Goal: Answer question/provide support

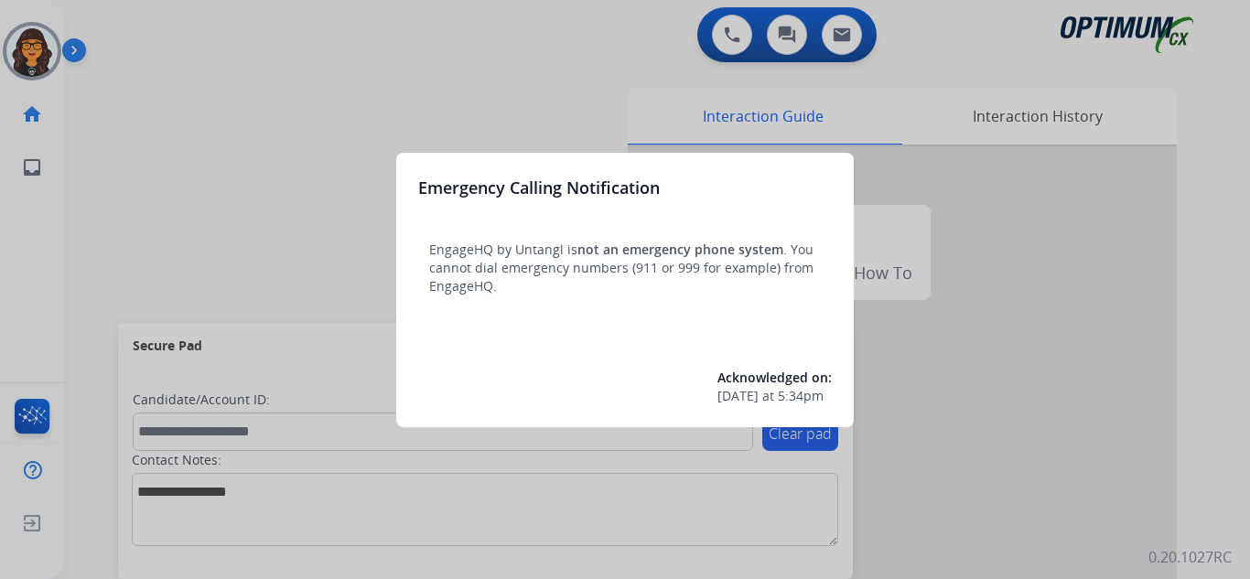
click at [132, 24] on div at bounding box center [625, 289] width 1250 height 579
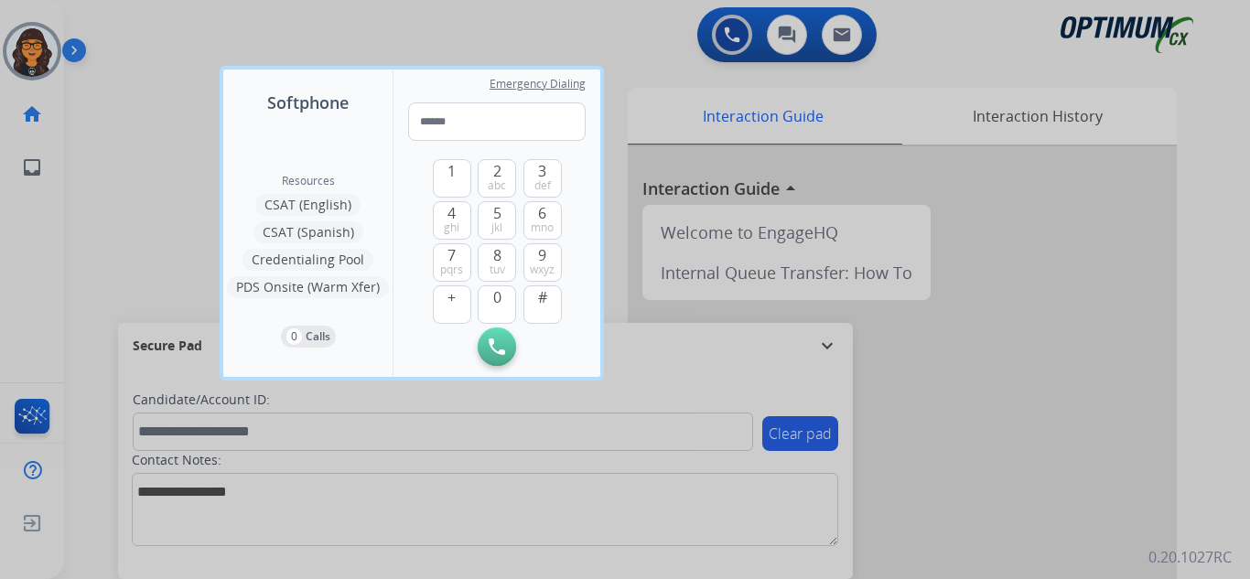
click at [132, 24] on div at bounding box center [625, 289] width 1250 height 579
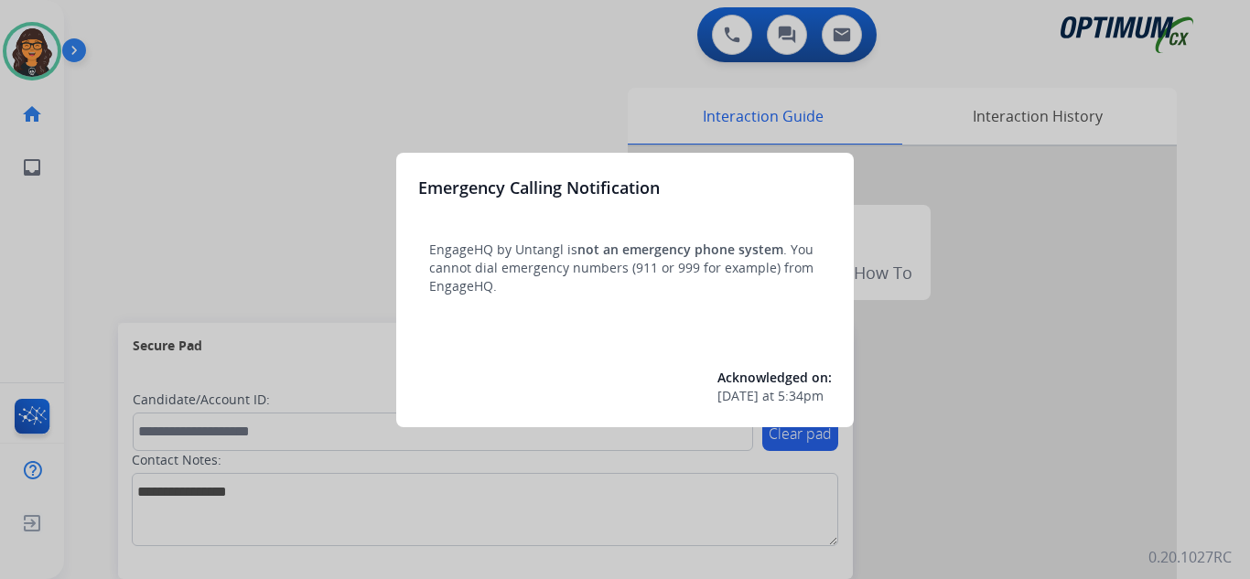
click at [128, 49] on div at bounding box center [625, 289] width 1250 height 579
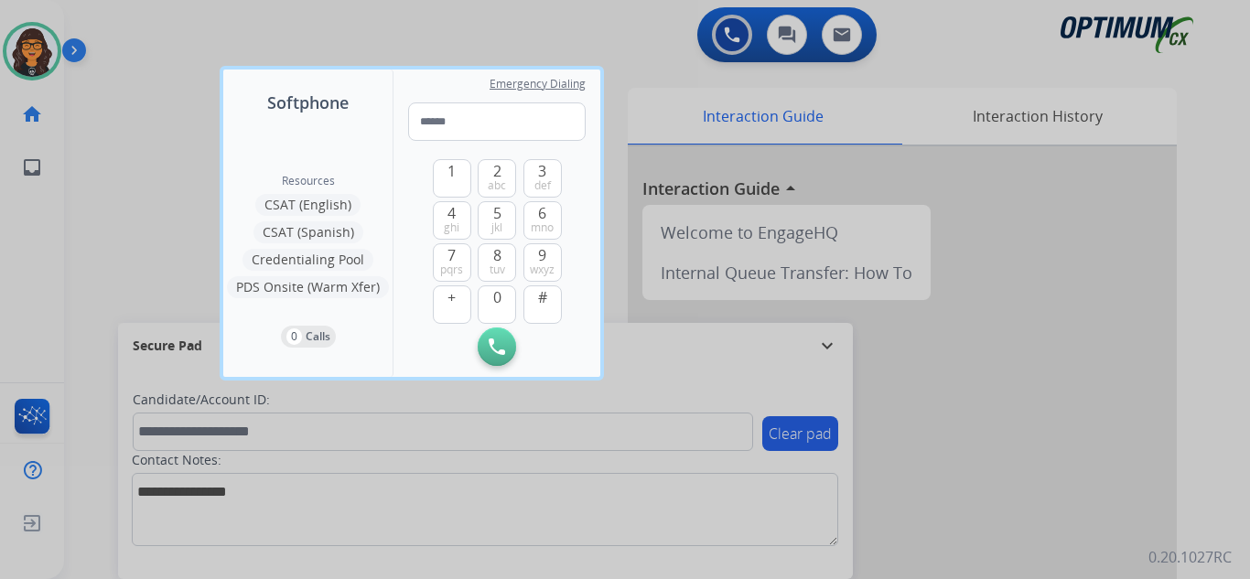
click at [128, 49] on div at bounding box center [625, 289] width 1250 height 579
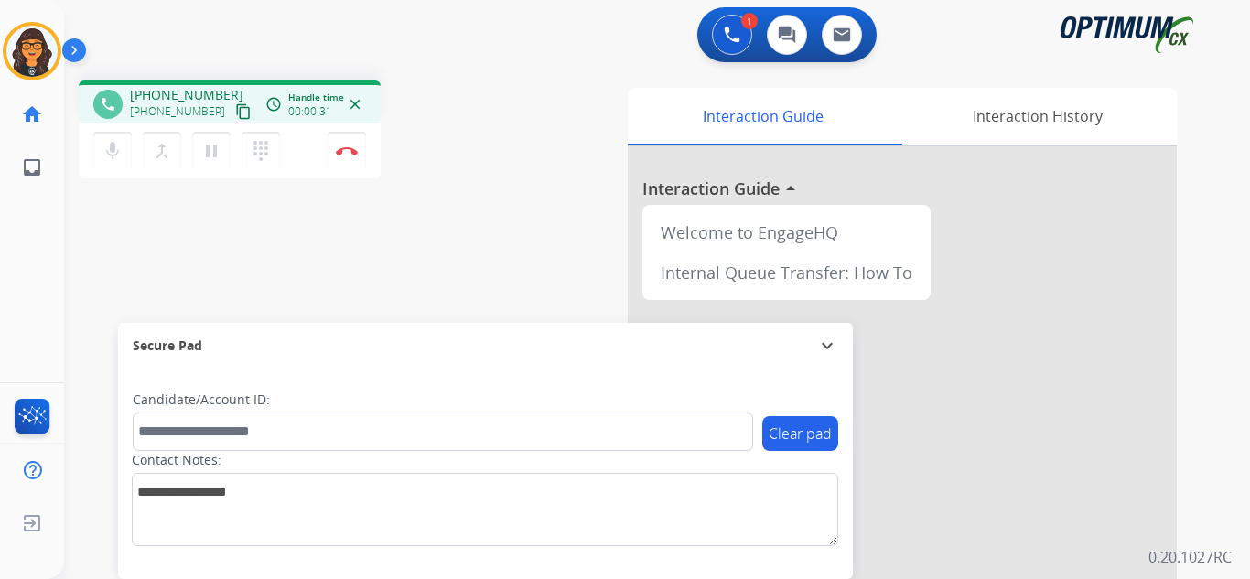
click at [235, 113] on mat-icon "content_copy" at bounding box center [243, 111] width 16 height 16
click at [342, 154] on img at bounding box center [347, 150] width 22 height 9
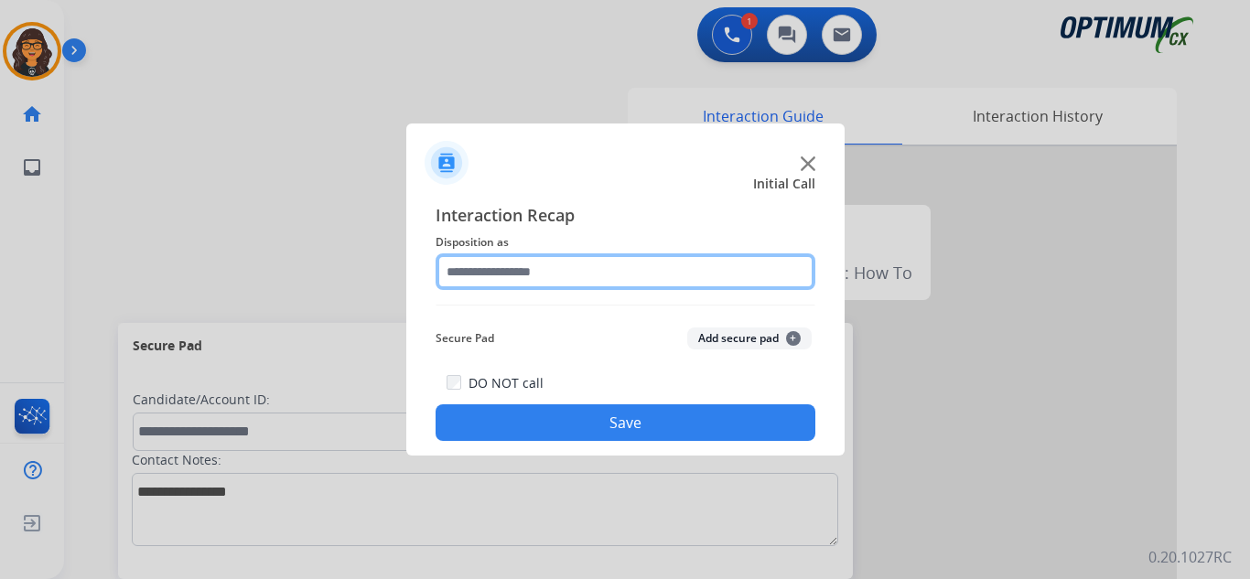
click at [511, 279] on input "text" at bounding box center [626, 271] width 380 height 37
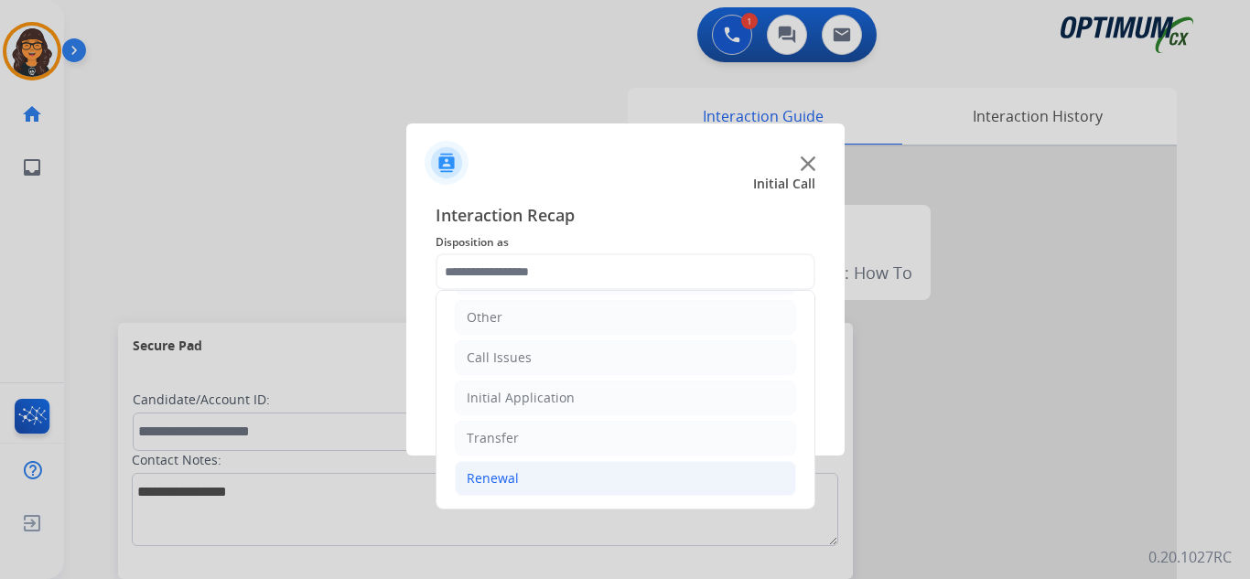
click at [500, 477] on div "Renewal" at bounding box center [493, 478] width 52 height 18
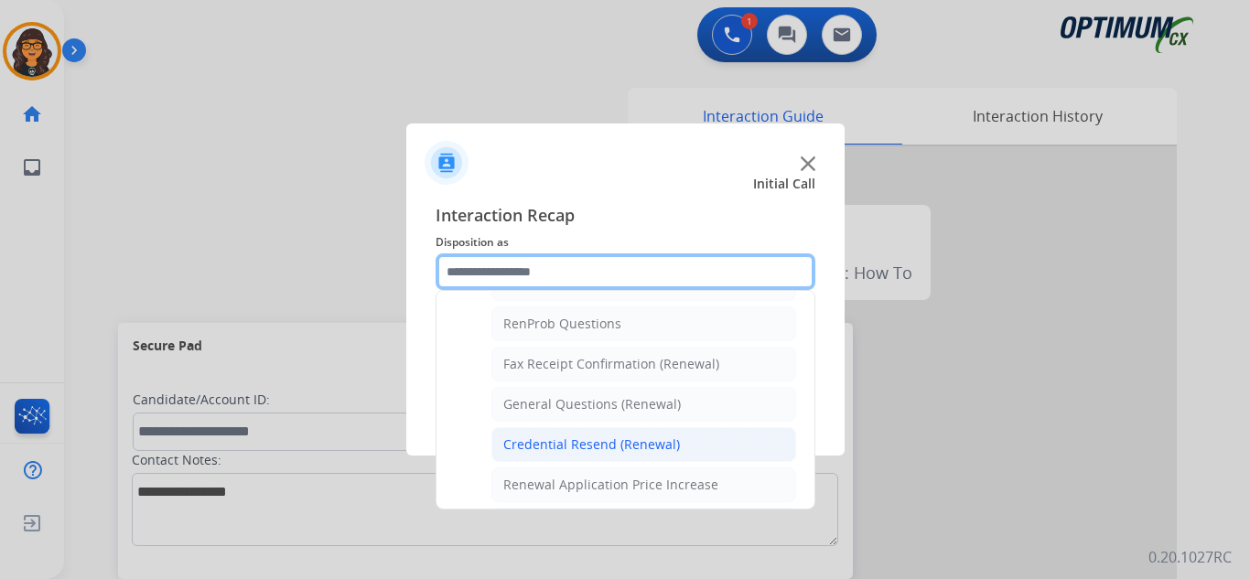
scroll to position [490, 0]
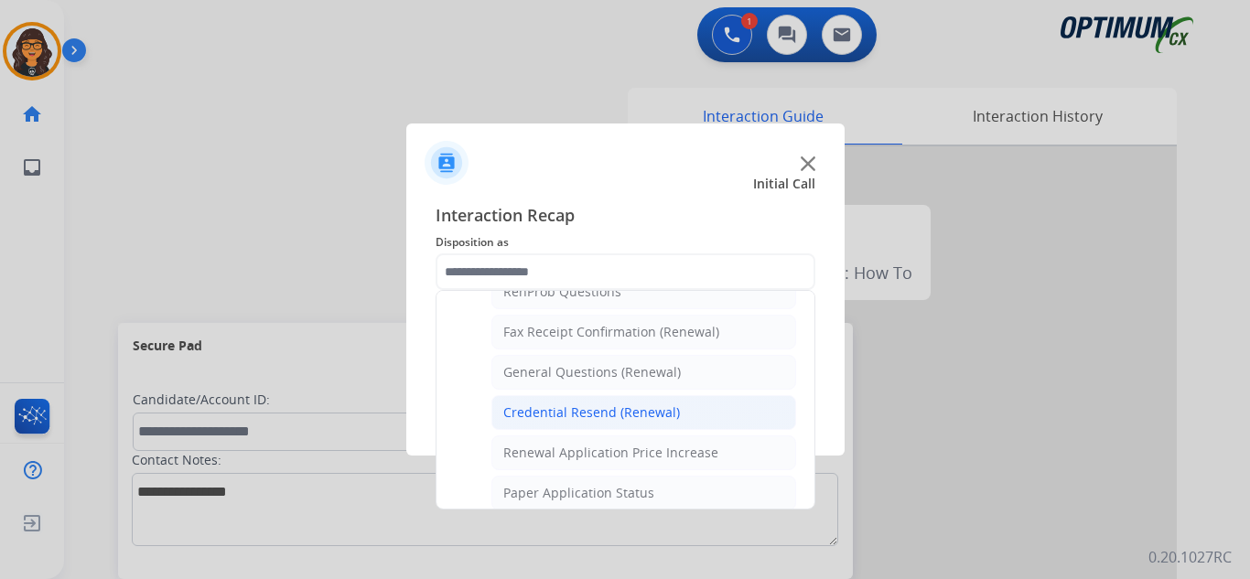
click at [591, 413] on div "Credential Resend (Renewal)" at bounding box center [591, 413] width 177 height 18
type input "**********"
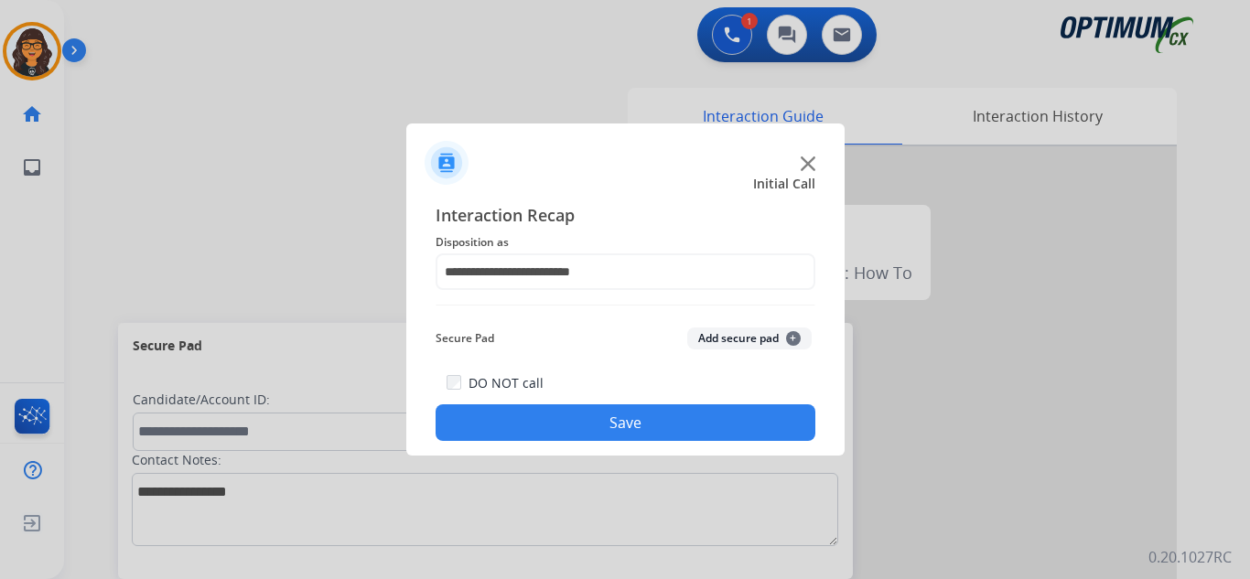
click at [589, 406] on button "Save" at bounding box center [626, 422] width 380 height 37
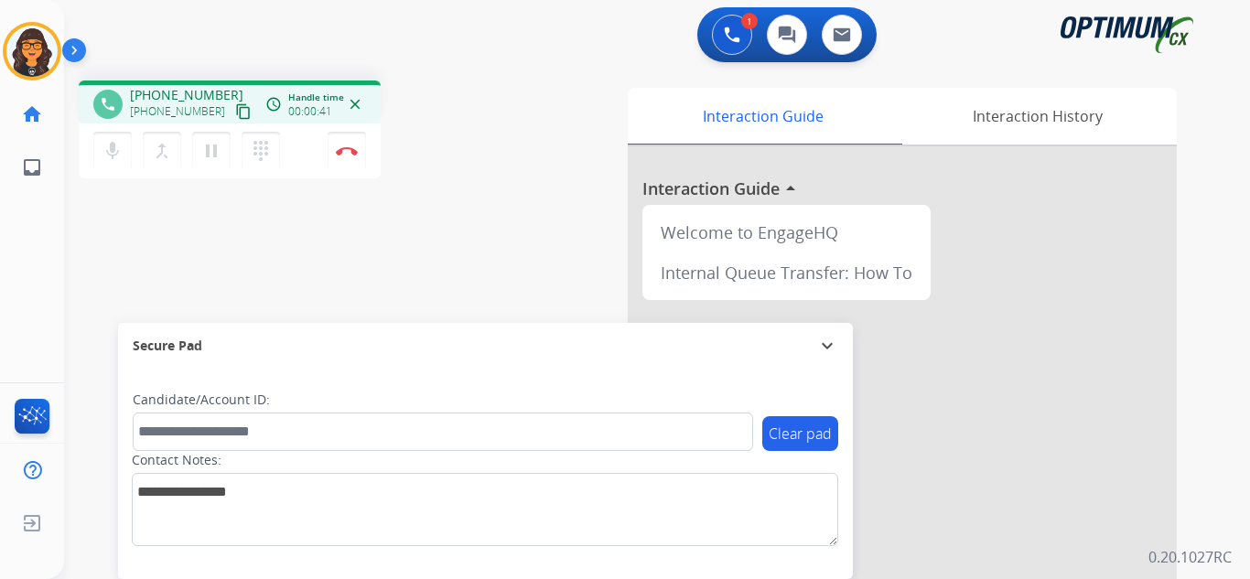
click at [235, 112] on mat-icon "content_copy" at bounding box center [243, 111] width 16 height 16
click at [345, 145] on button "Disconnect" at bounding box center [347, 151] width 38 height 38
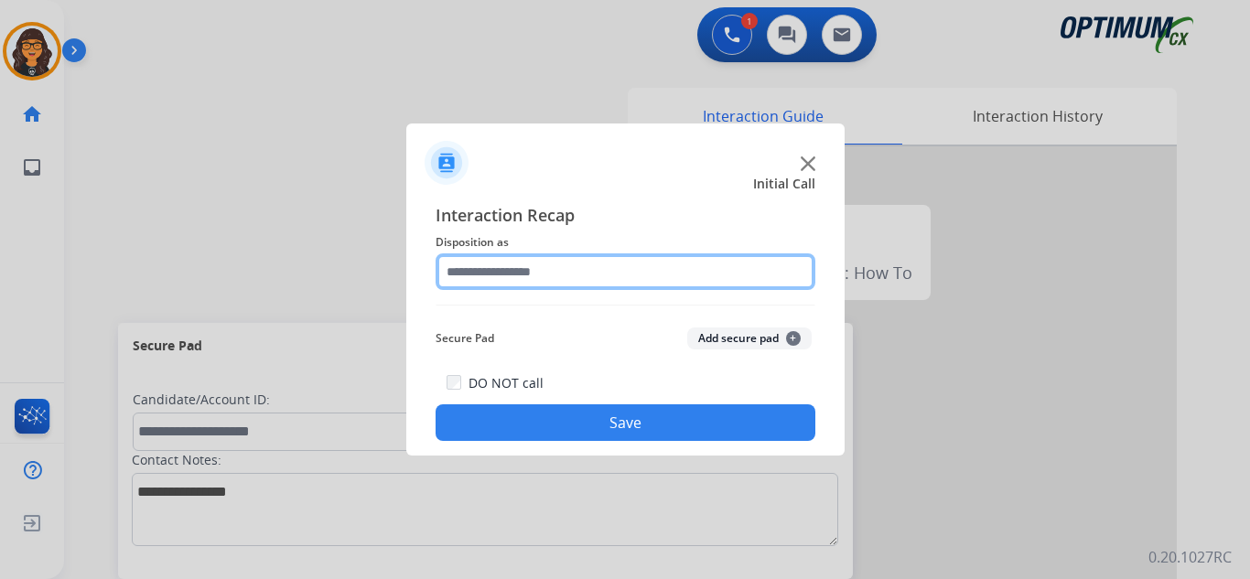
click at [517, 267] on input "text" at bounding box center [626, 271] width 380 height 37
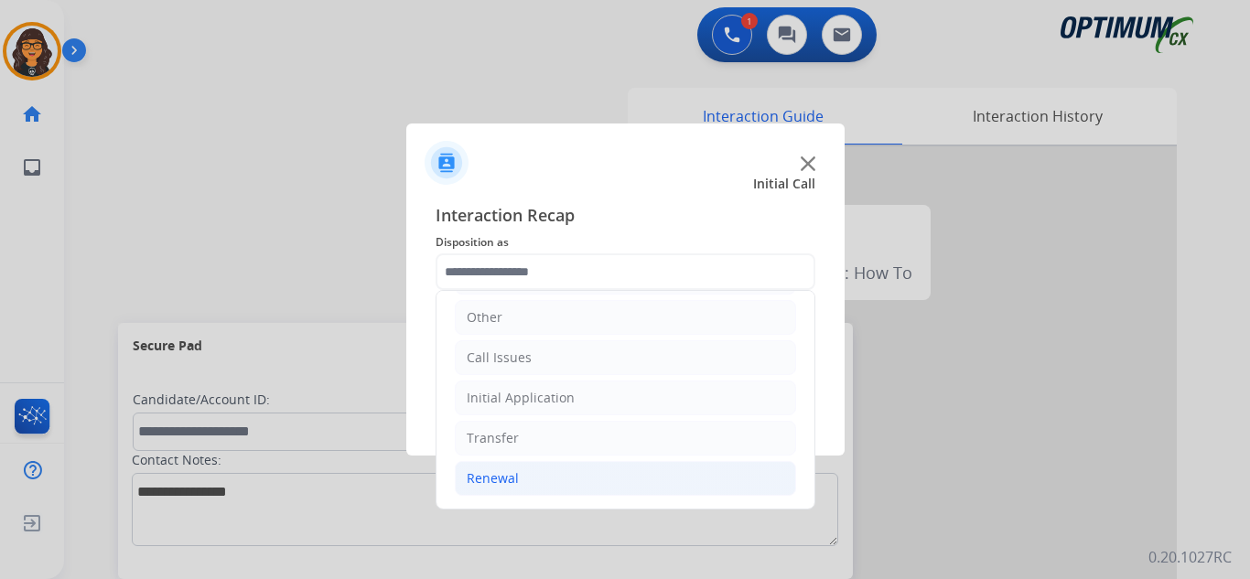
click at [503, 477] on div "Renewal" at bounding box center [493, 478] width 52 height 18
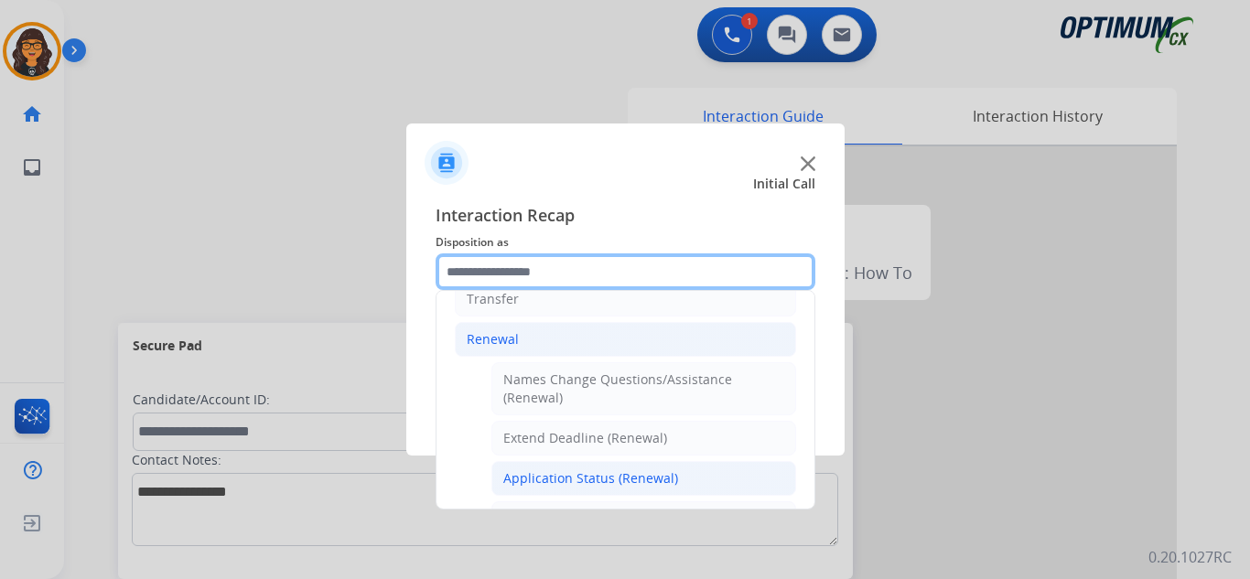
scroll to position [307, 0]
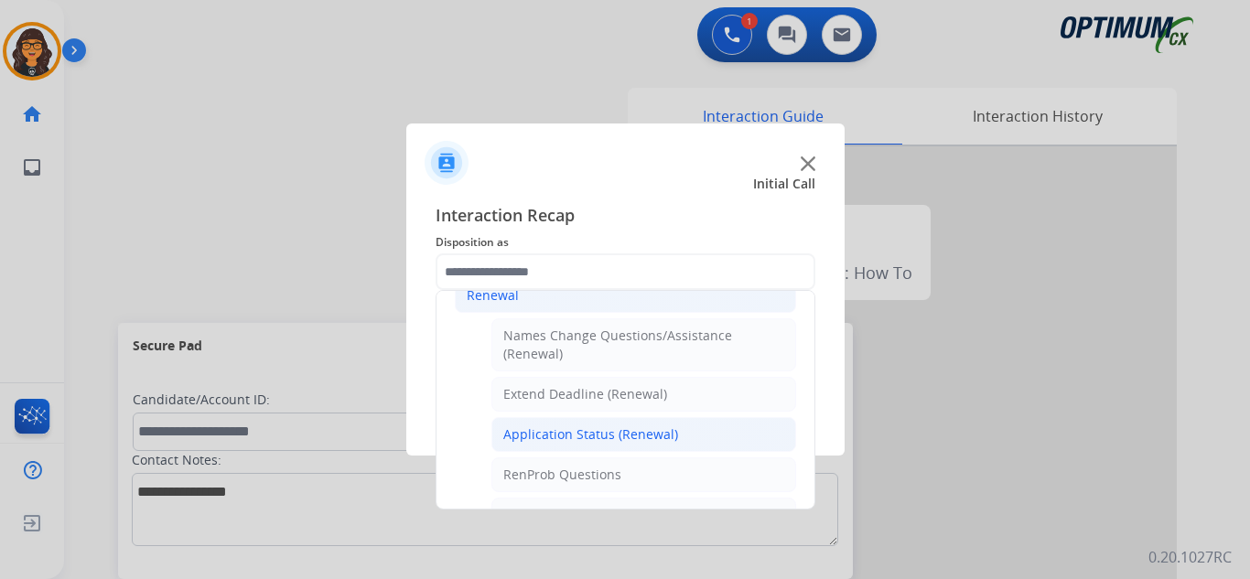
click at [580, 436] on div "Application Status (Renewal)" at bounding box center [590, 434] width 175 height 18
type input "**********"
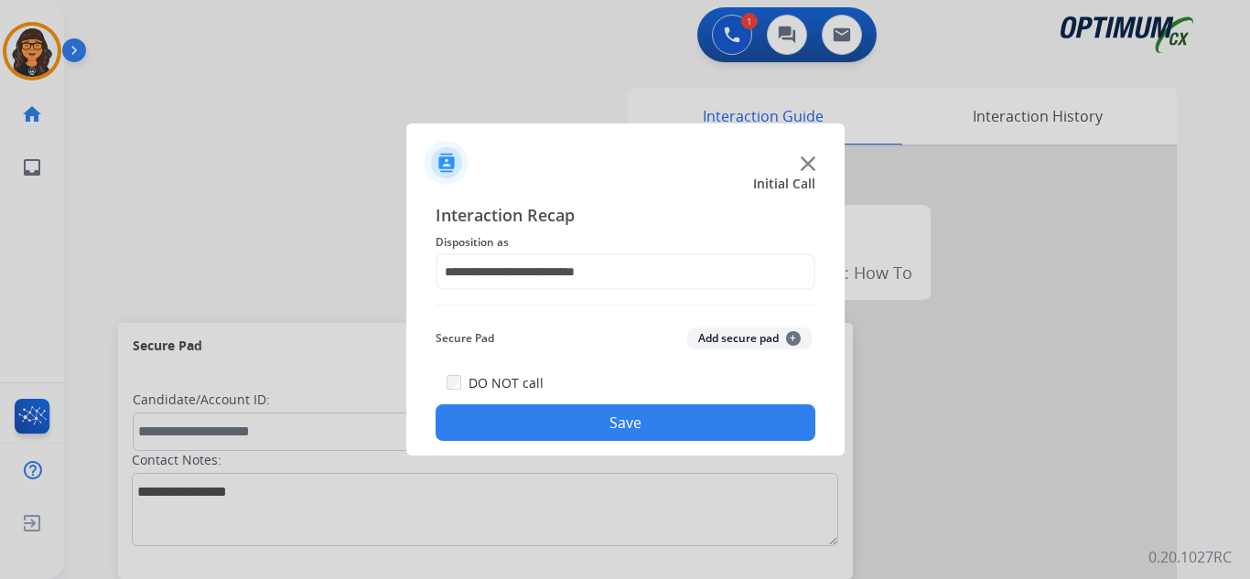
click at [594, 427] on button "Save" at bounding box center [626, 422] width 380 height 37
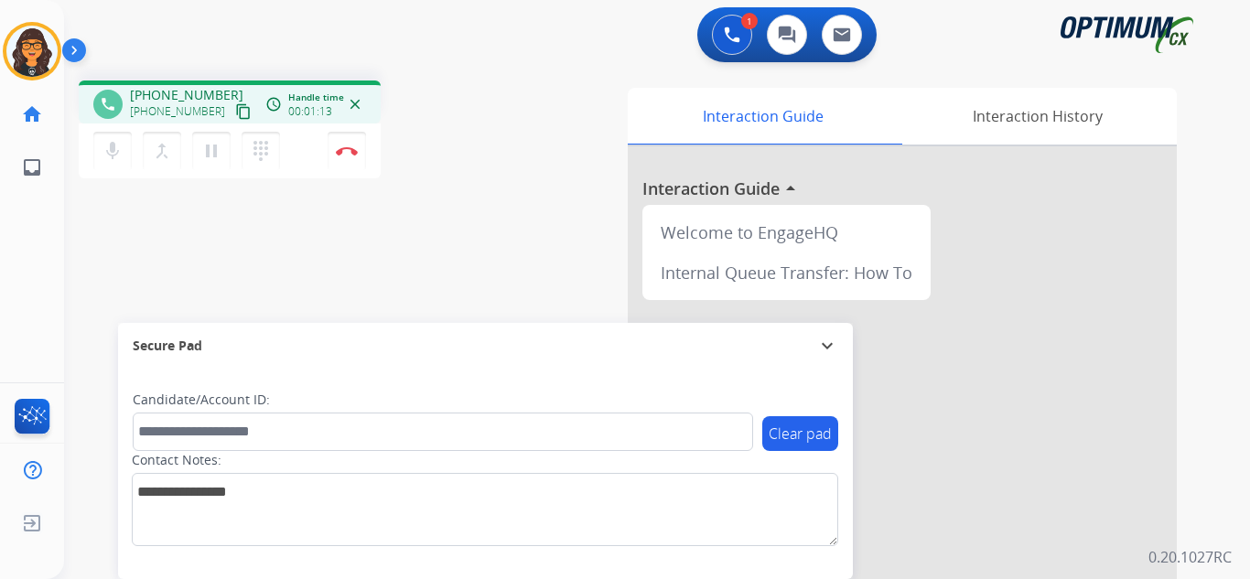
click at [235, 111] on mat-icon "content_copy" at bounding box center [243, 111] width 16 height 16
click at [206, 154] on mat-icon "pause" at bounding box center [211, 151] width 22 height 22
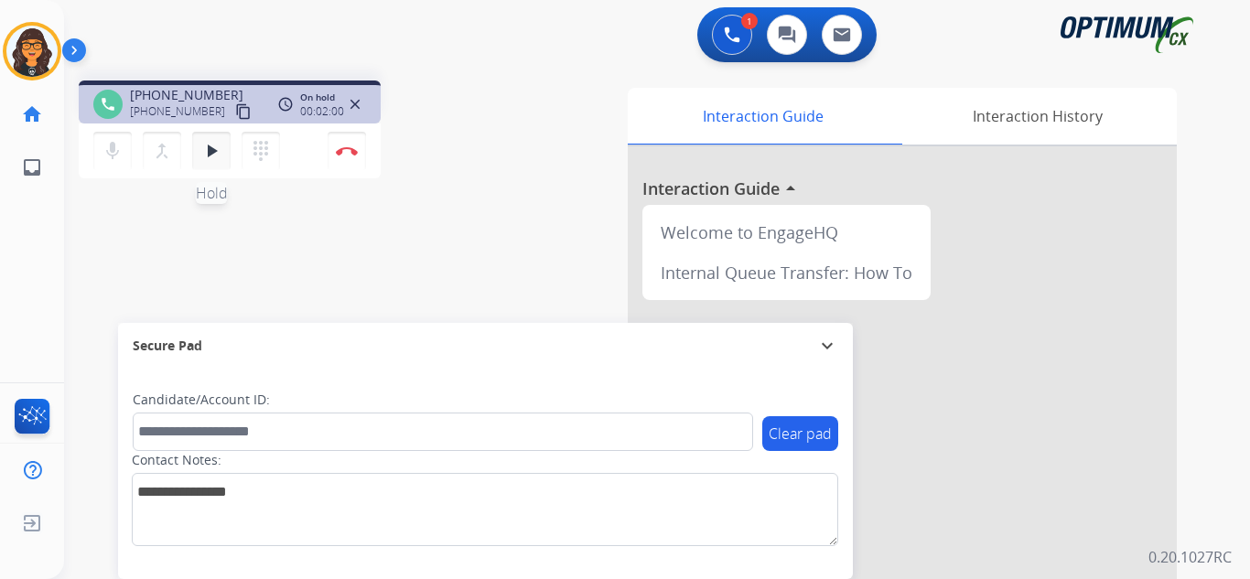
click at [212, 153] on mat-icon "play_arrow" at bounding box center [211, 151] width 22 height 22
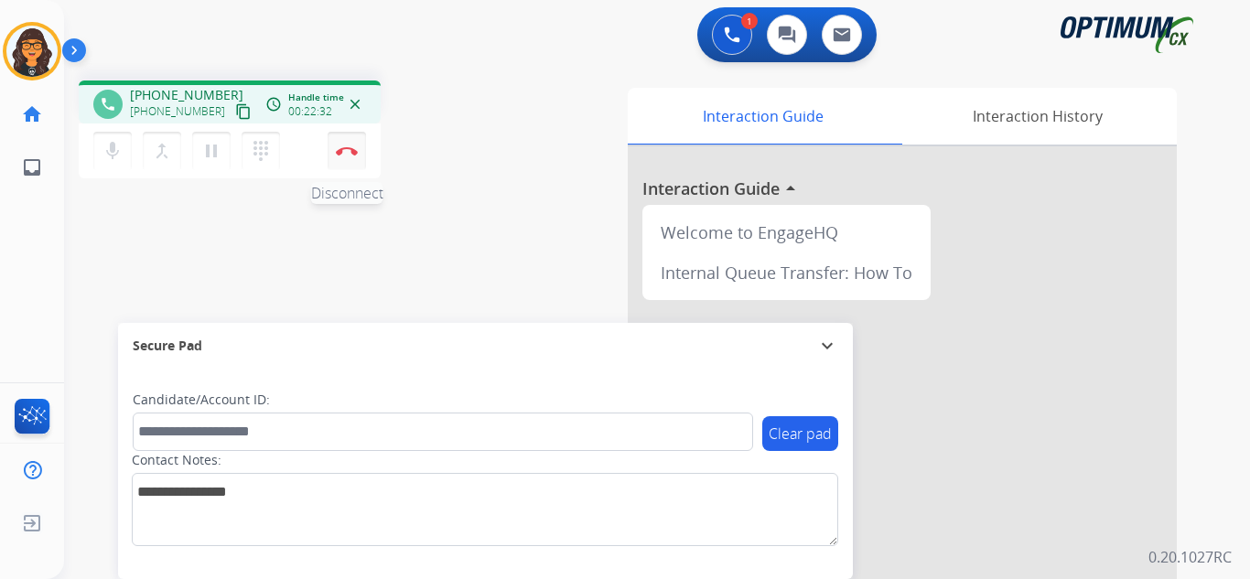
click at [348, 153] on img at bounding box center [347, 150] width 22 height 9
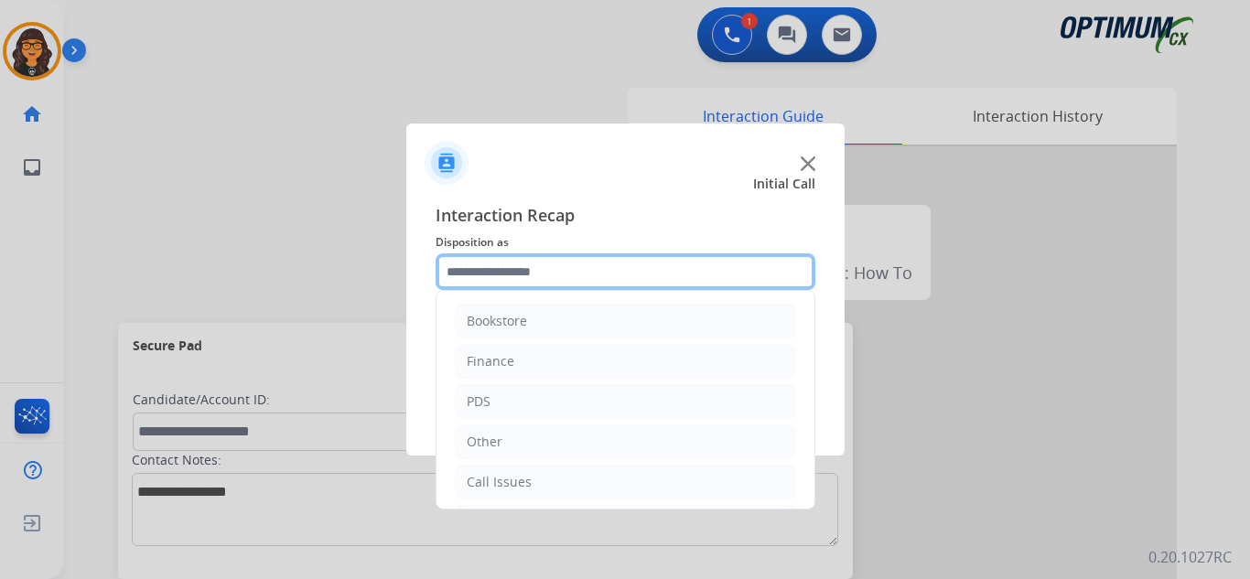
drag, startPoint x: 521, startPoint y: 265, endPoint x: 527, endPoint y: 274, distance: 11.2
click at [522, 265] on input "text" at bounding box center [626, 271] width 380 height 37
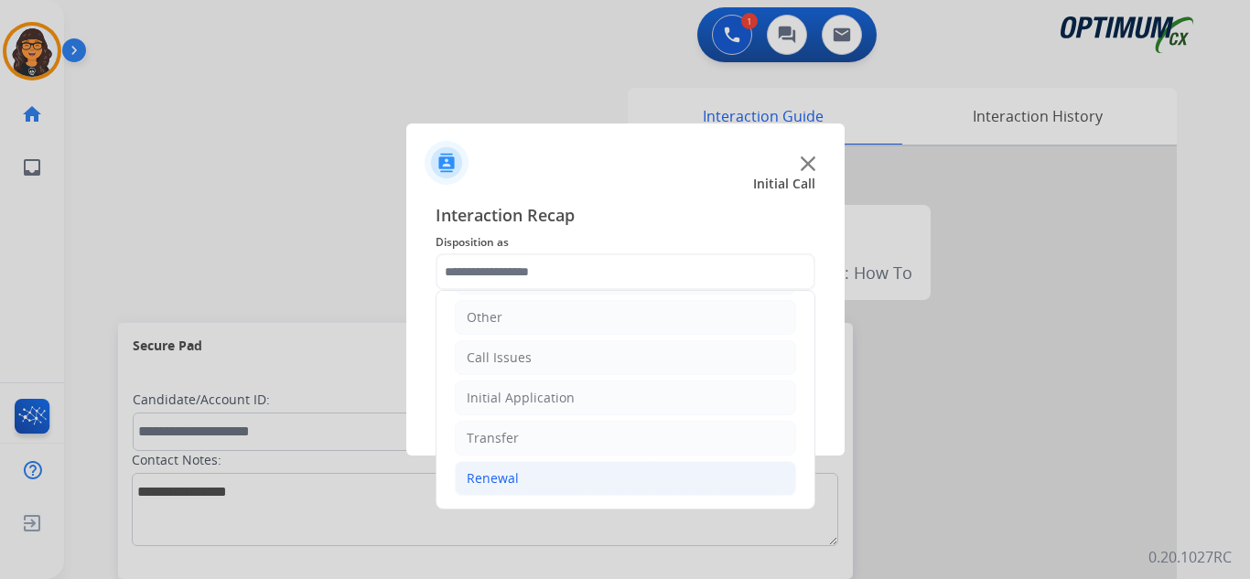
click at [495, 474] on div "Renewal" at bounding box center [493, 478] width 52 height 18
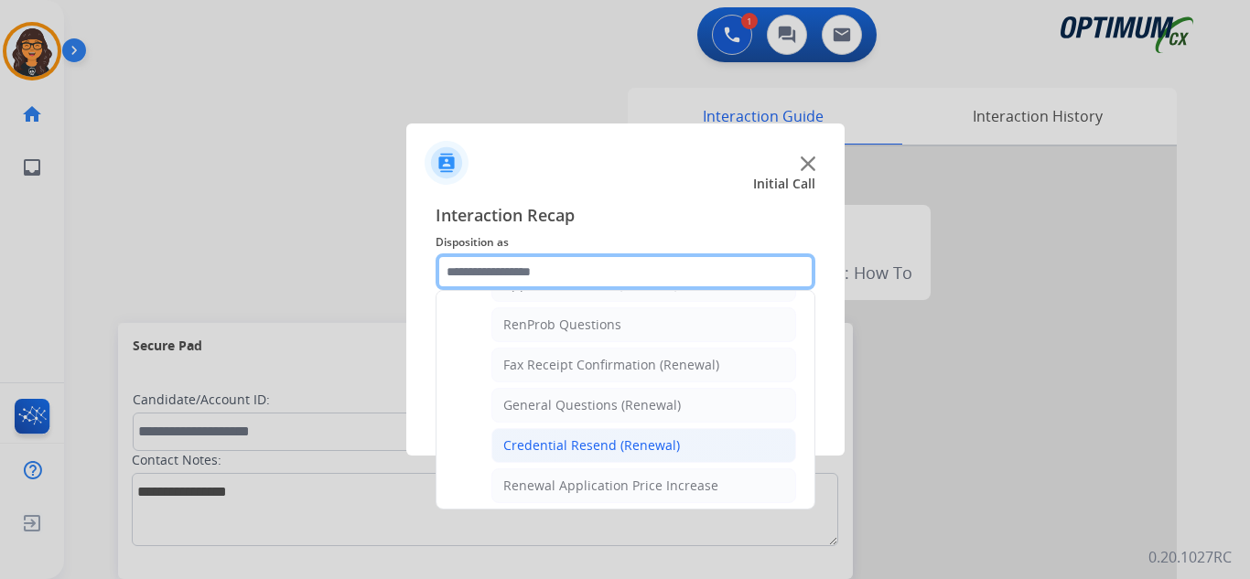
scroll to position [490, 0]
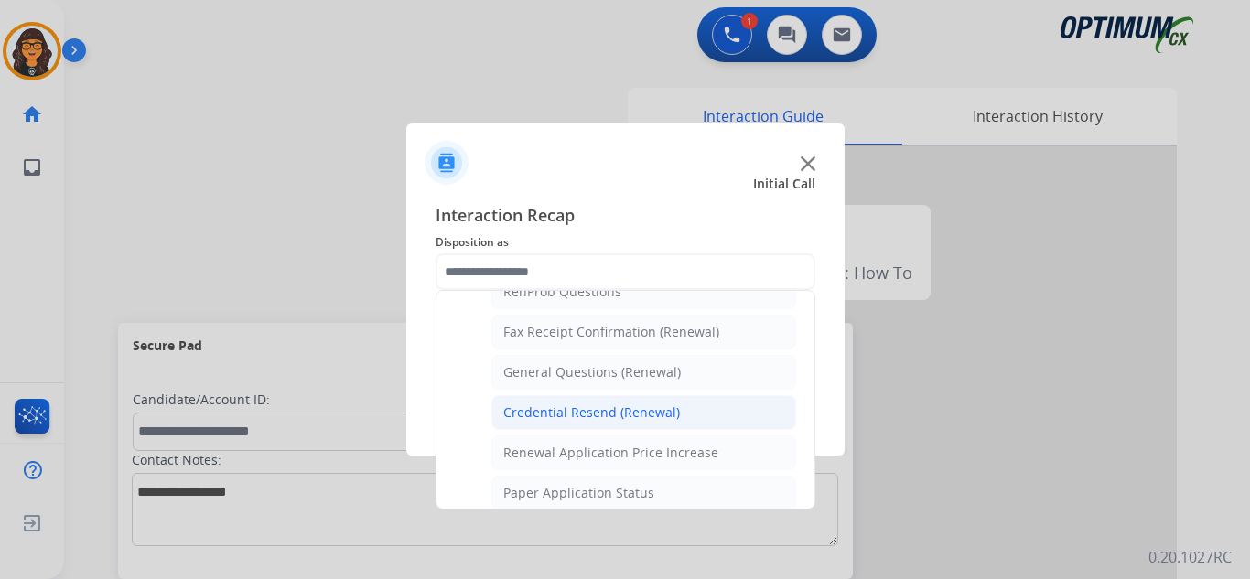
click at [575, 410] on div "Credential Resend (Renewal)" at bounding box center [591, 413] width 177 height 18
type input "**********"
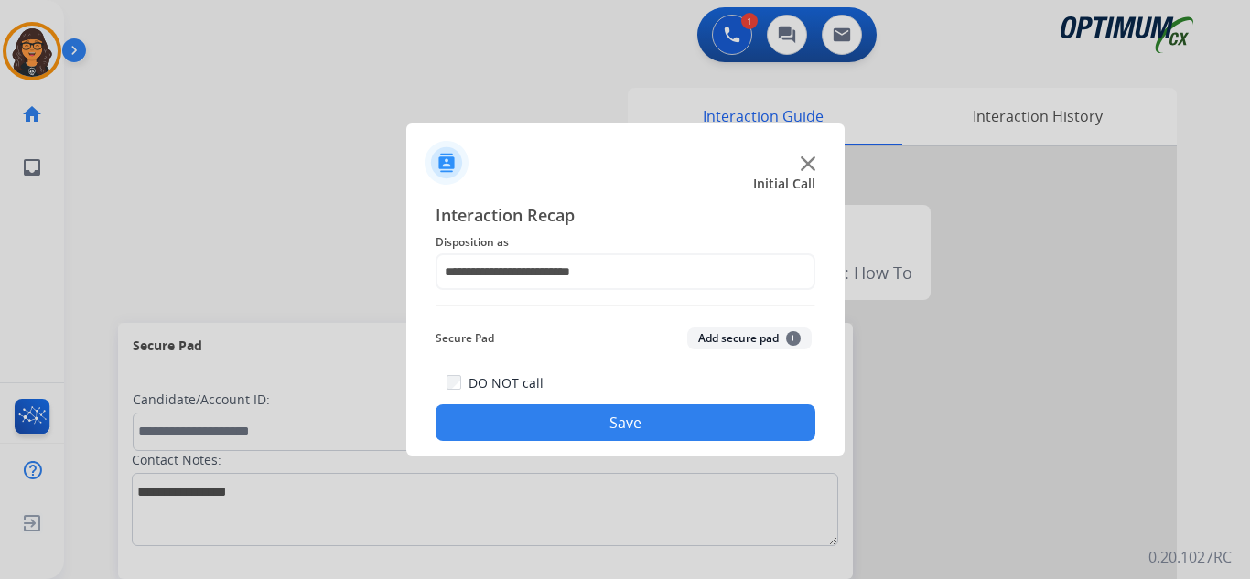
click at [577, 410] on button "Save" at bounding box center [626, 422] width 380 height 37
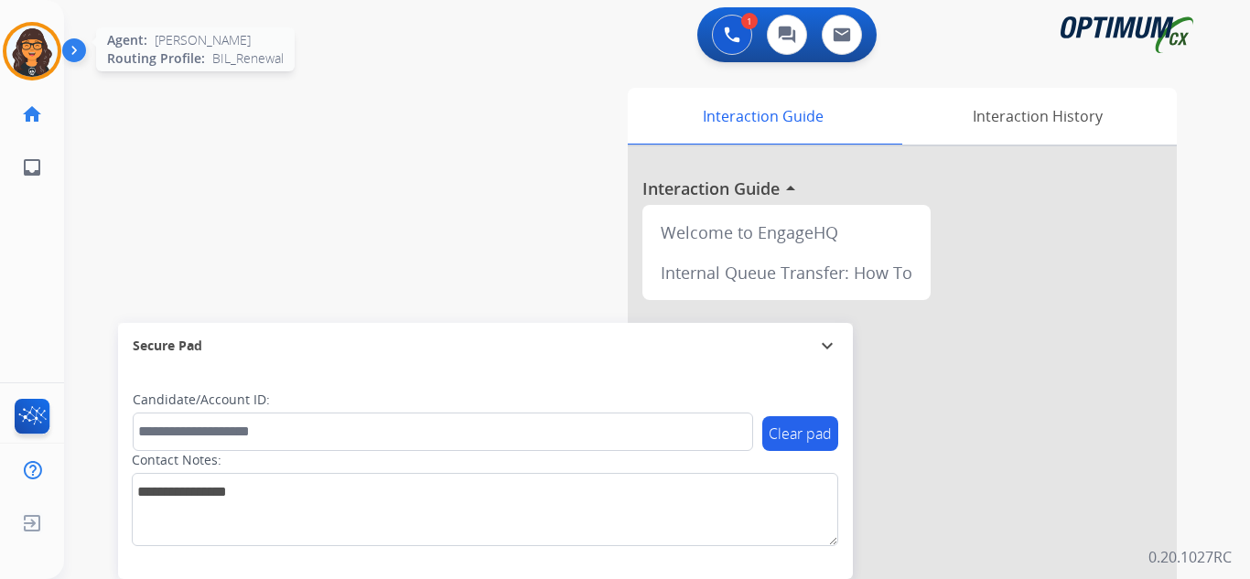
click at [39, 68] on img at bounding box center [31, 51] width 51 height 51
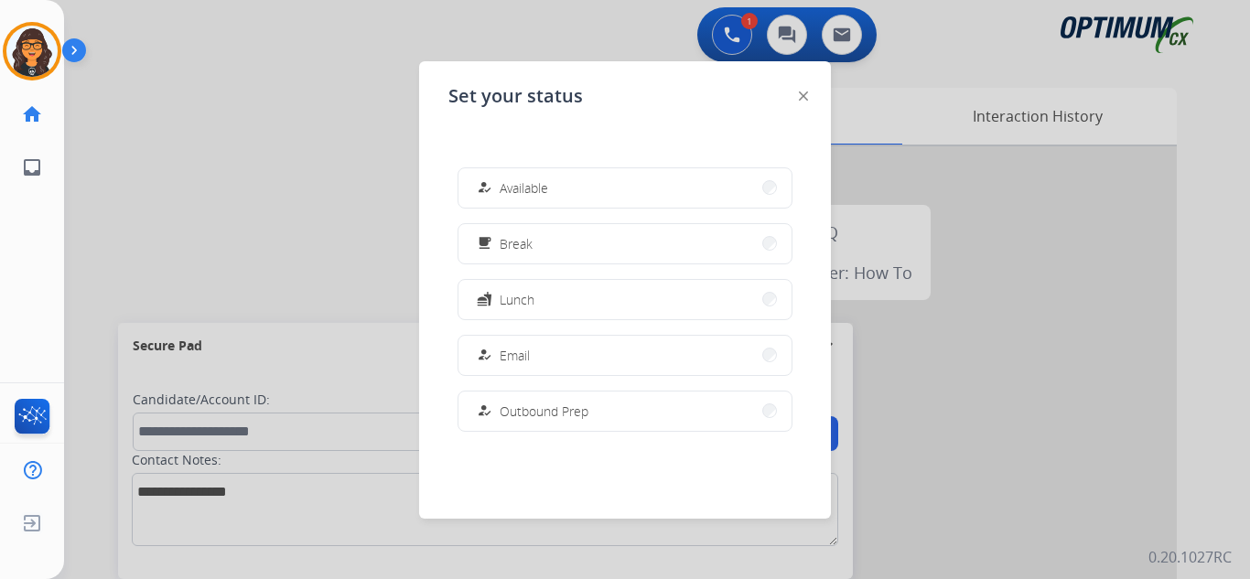
click at [596, 267] on div "how_to_reg Available free_breakfast Break fastfood Lunch how_to_reg Email how_t…" at bounding box center [624, 299] width 353 height 293
click at [596, 250] on button "free_breakfast Break" at bounding box center [624, 243] width 333 height 39
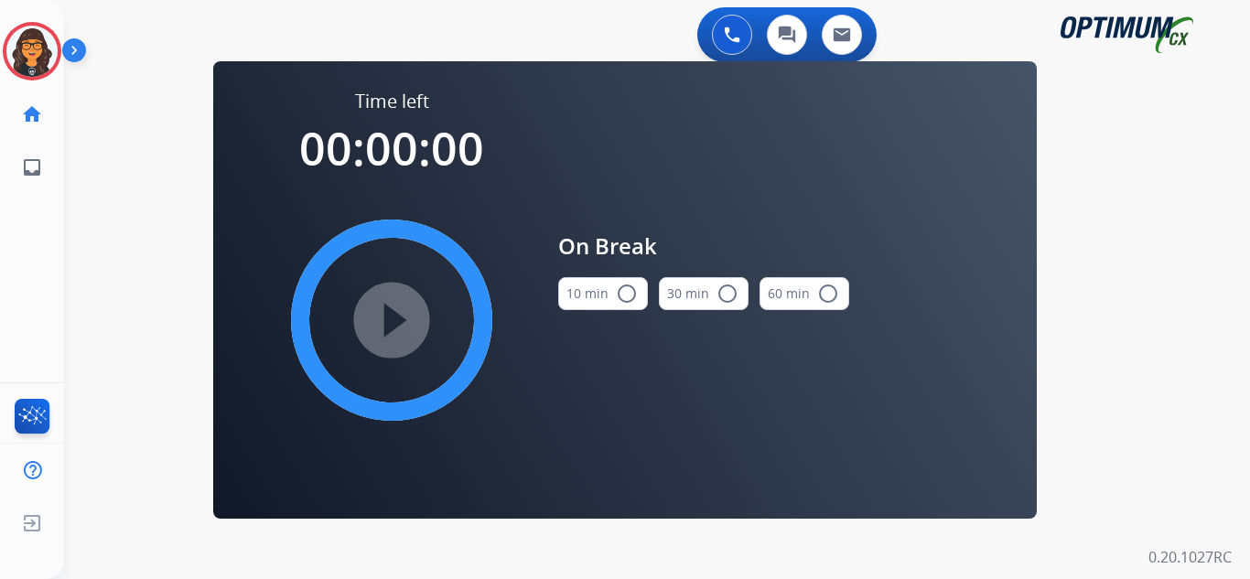
click at [555, 282] on div "On Break 10 min radio_button_unchecked 30 min radio_button_unchecked 60 min rad…" at bounding box center [689, 278] width 320 height 378
click at [589, 294] on button "10 min radio_button_unchecked" at bounding box center [603, 293] width 90 height 33
click at [396, 309] on mat-icon "play_circle_filled" at bounding box center [392, 320] width 22 height 22
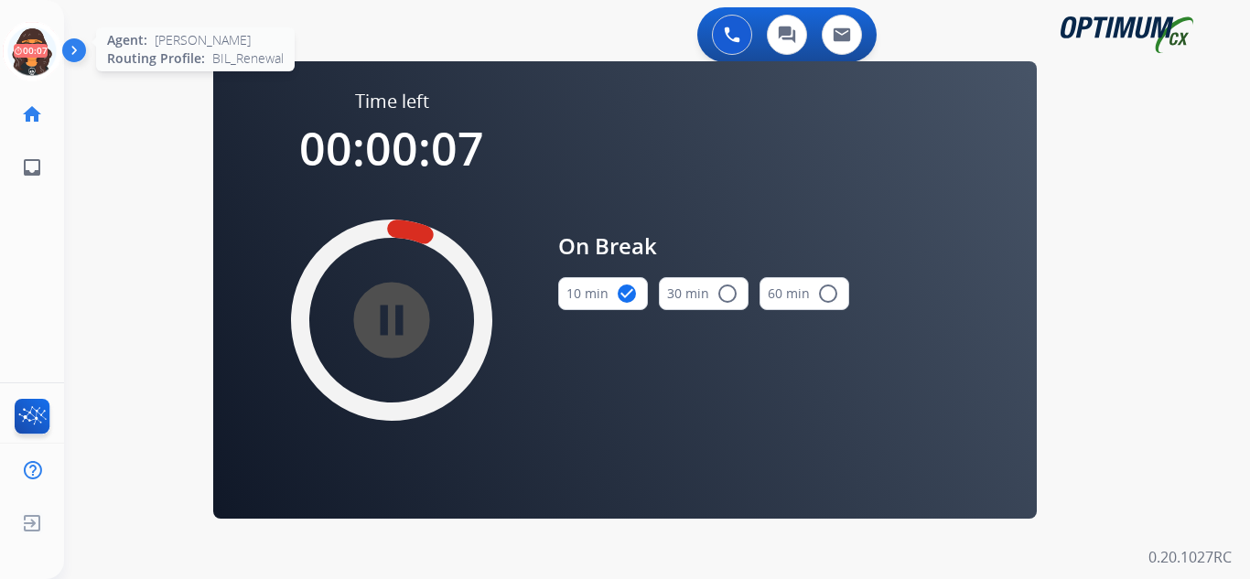
click at [32, 51] on icon at bounding box center [32, 51] width 59 height 59
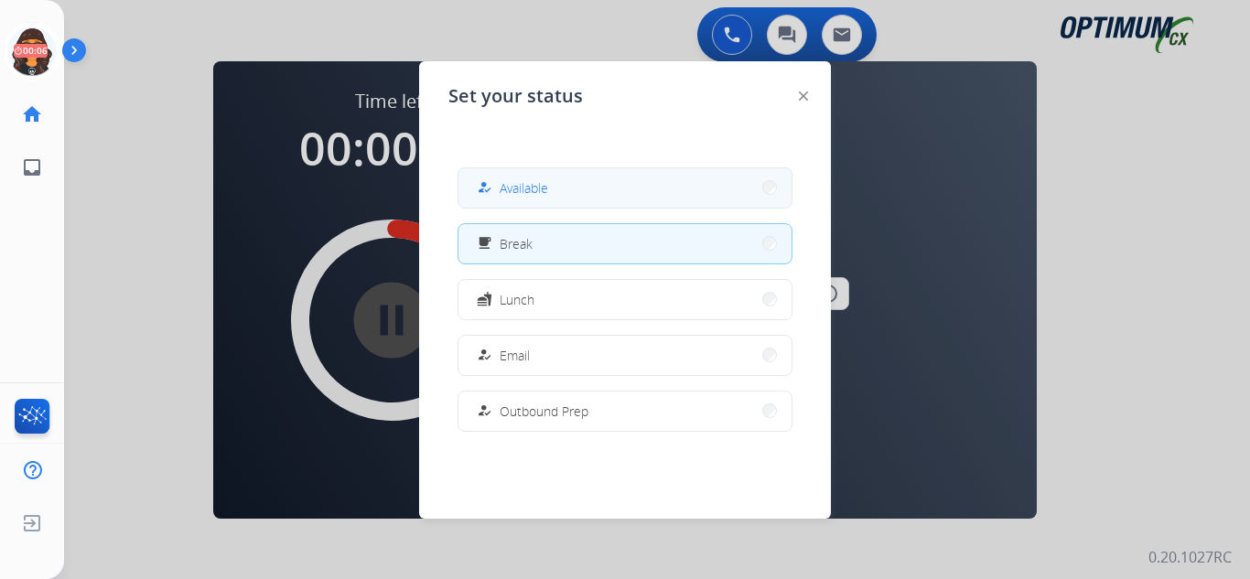
click at [519, 179] on span "Available" at bounding box center [524, 187] width 48 height 19
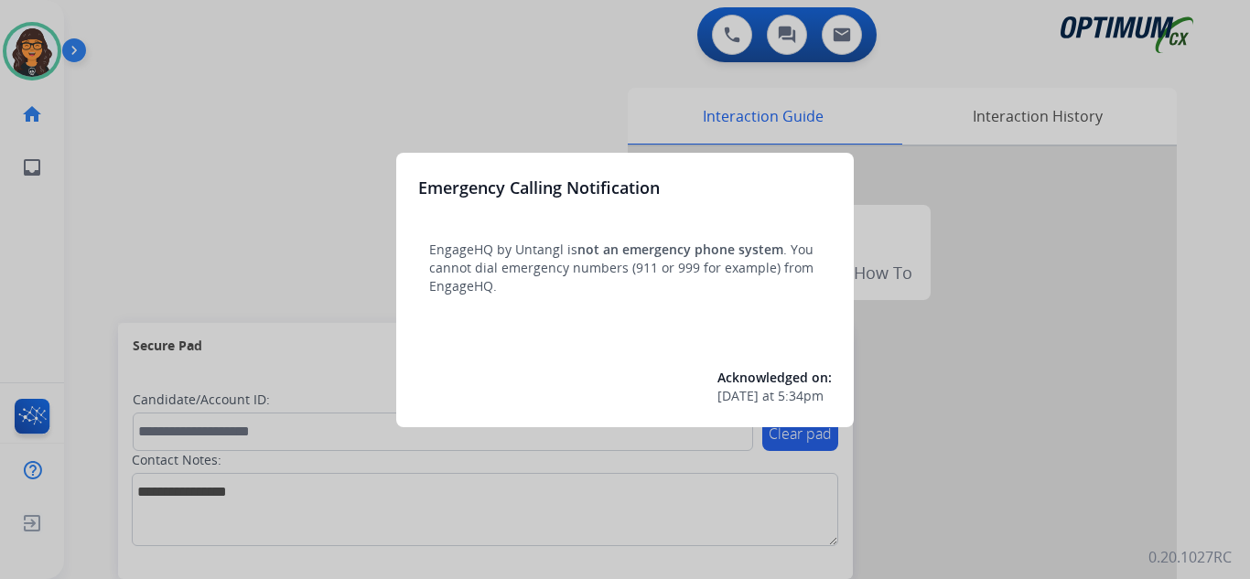
click at [149, 37] on div at bounding box center [625, 289] width 1250 height 579
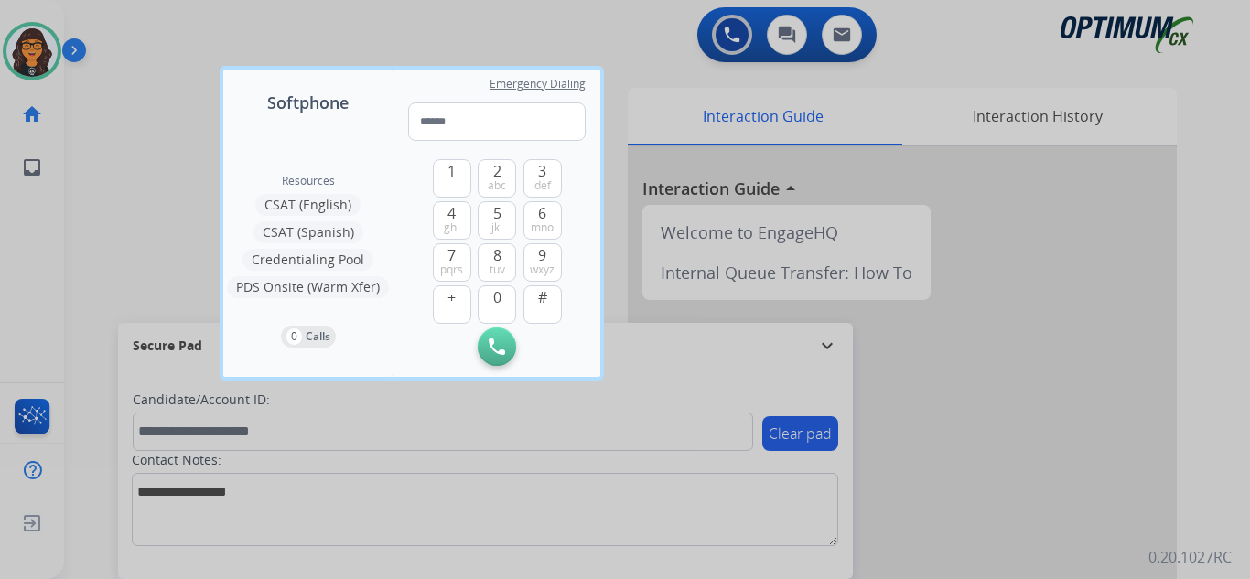
click at [149, 37] on div at bounding box center [625, 289] width 1250 height 579
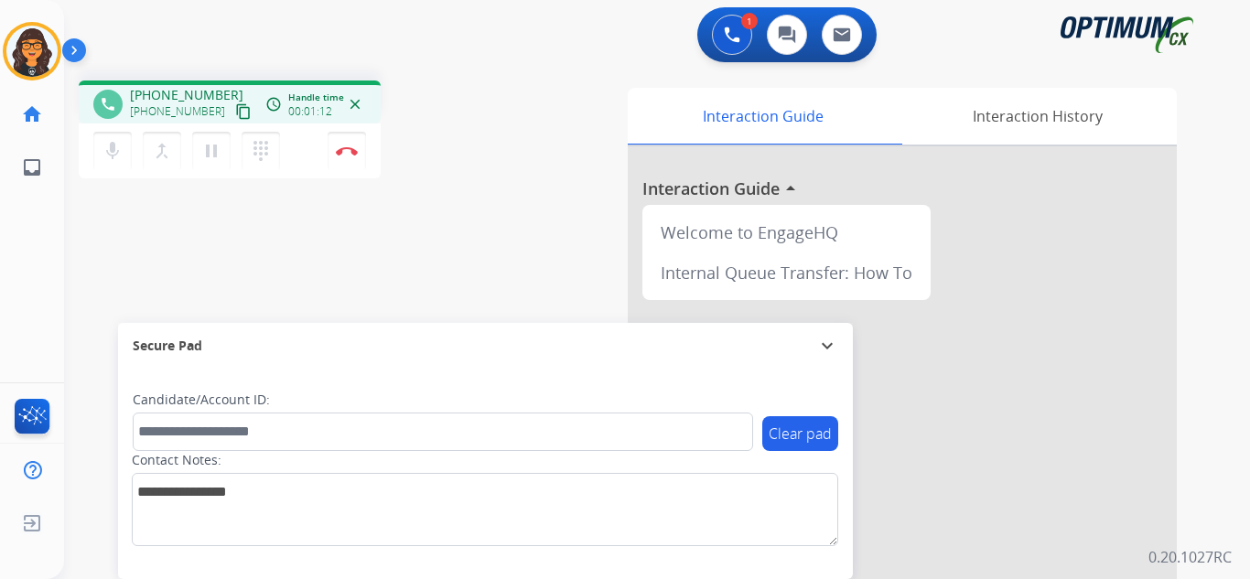
click at [235, 111] on mat-icon "content_copy" at bounding box center [243, 111] width 16 height 16
click at [208, 153] on mat-icon "pause" at bounding box center [211, 151] width 22 height 22
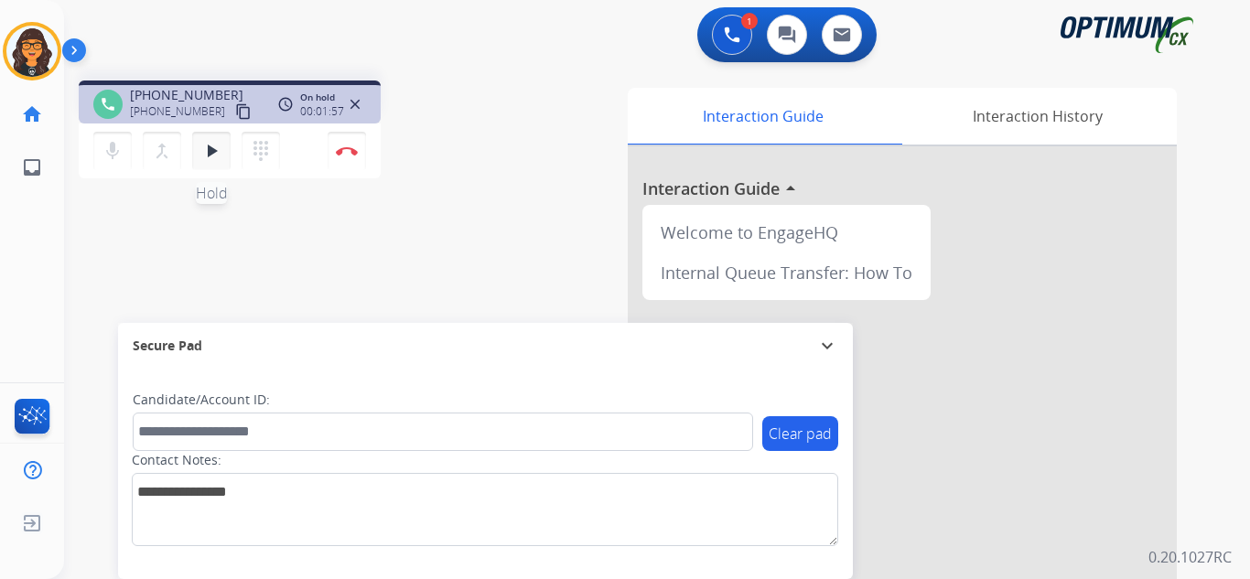
click at [208, 150] on mat-icon "play_arrow" at bounding box center [211, 151] width 22 height 22
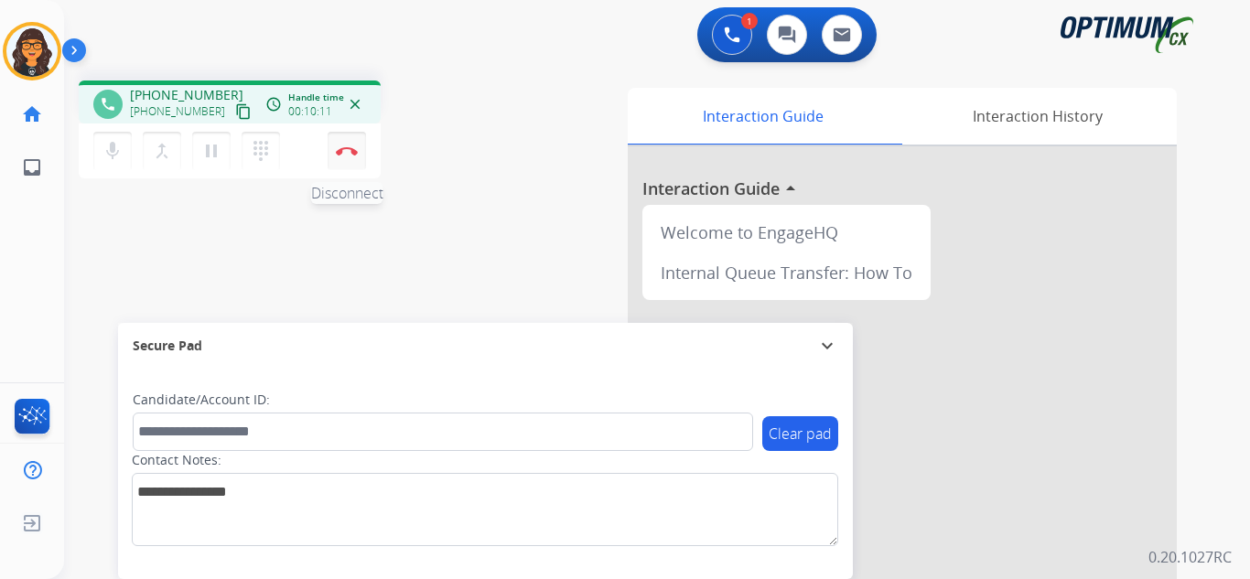
click at [346, 155] on img at bounding box center [347, 150] width 22 height 9
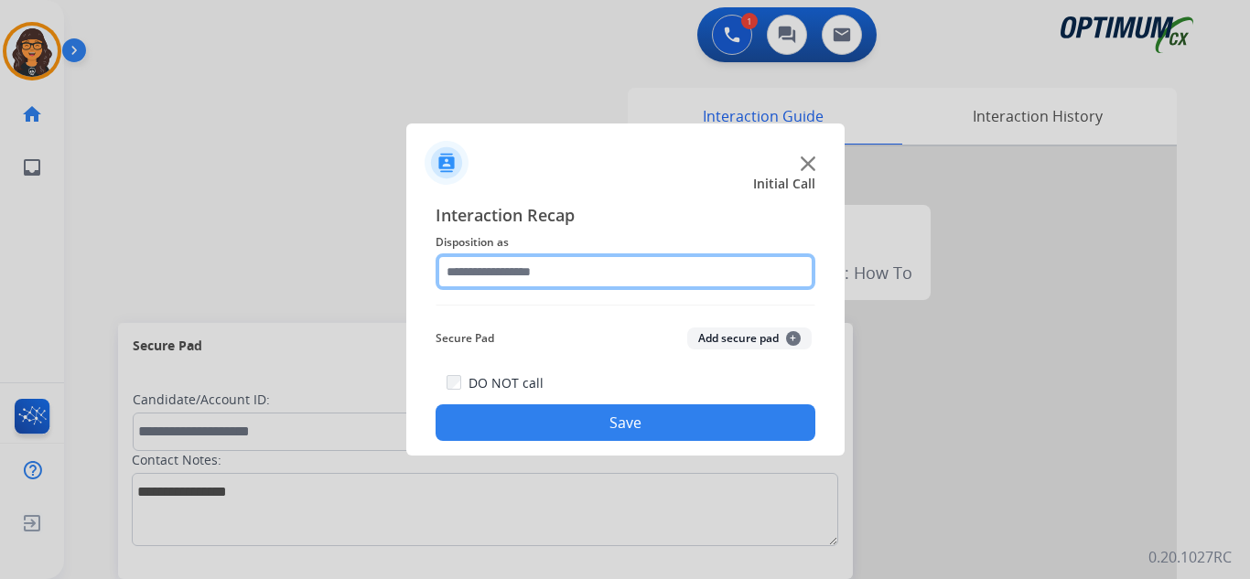
click at [542, 273] on input "text" at bounding box center [626, 271] width 380 height 37
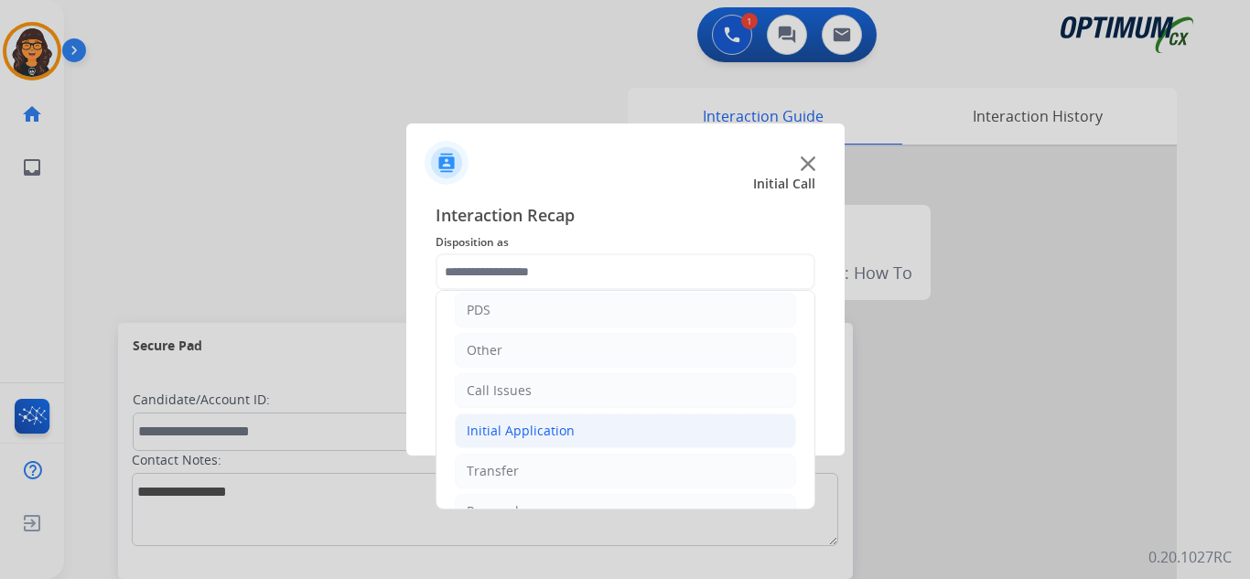
click at [550, 424] on div "Initial Application" at bounding box center [521, 431] width 108 height 18
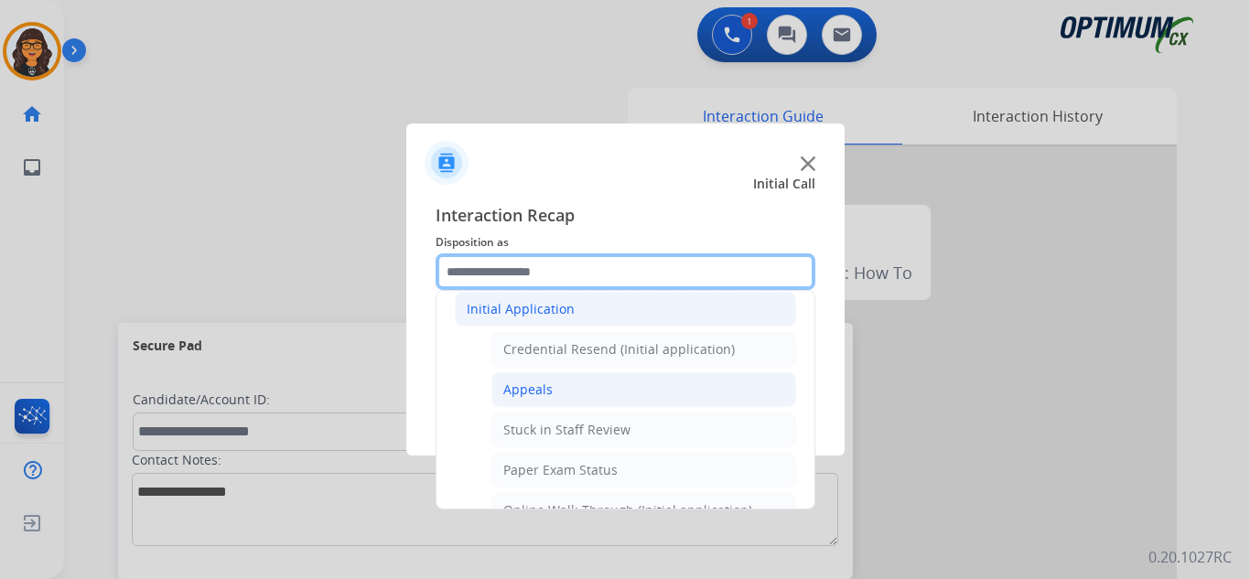
scroll to position [183, 0]
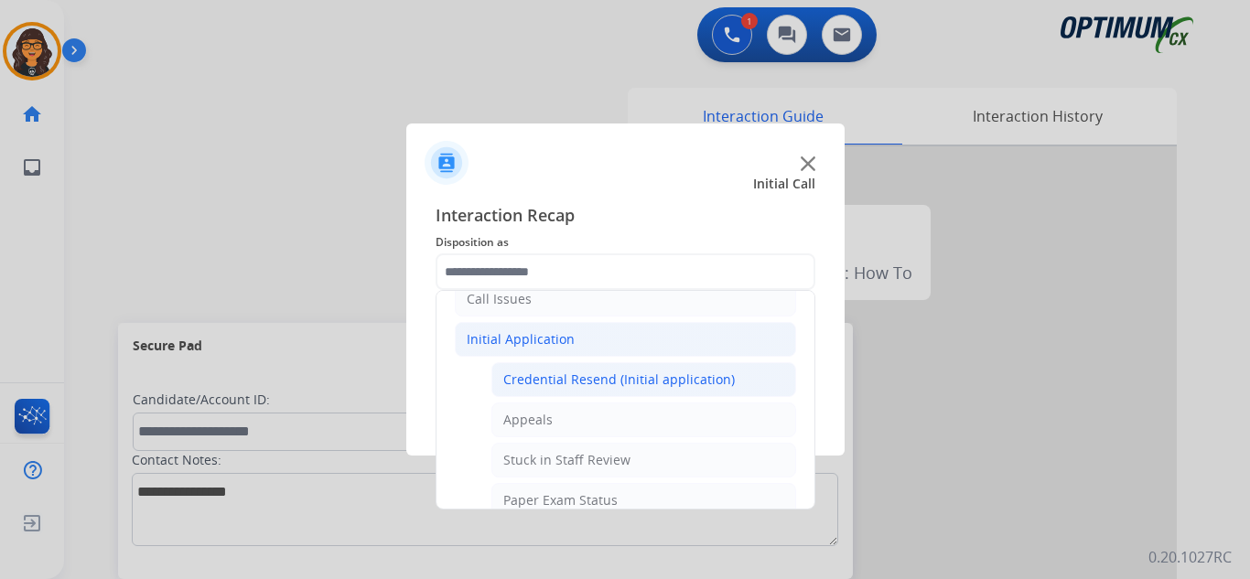
click at [595, 379] on div "Credential Resend (Initial application)" at bounding box center [618, 380] width 231 height 18
type input "**********"
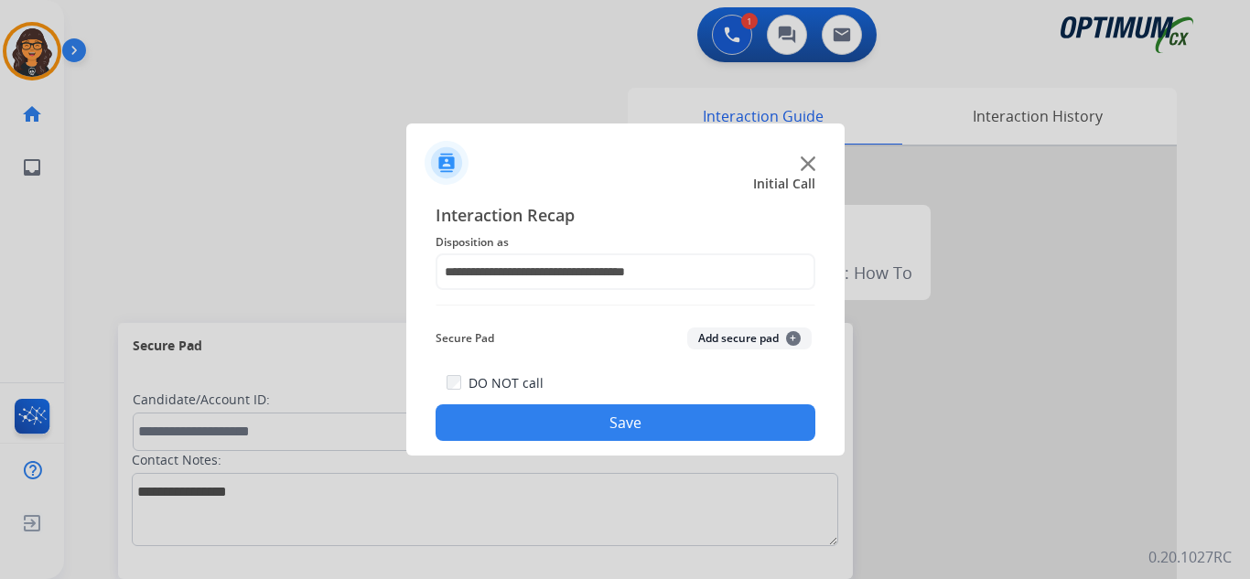
drag, startPoint x: 605, startPoint y: 412, endPoint x: 507, endPoint y: 328, distance: 128.5
click at [605, 412] on button "Save" at bounding box center [626, 422] width 380 height 37
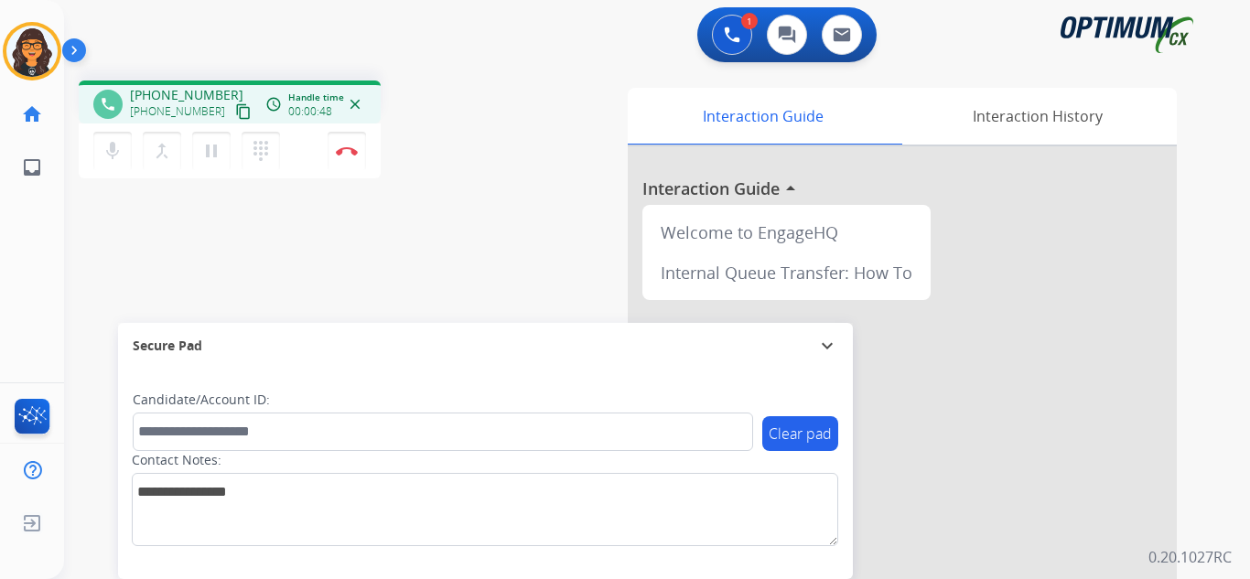
click at [235, 111] on mat-icon "content_copy" at bounding box center [243, 111] width 16 height 16
click at [342, 149] on button "Disconnect" at bounding box center [347, 151] width 38 height 38
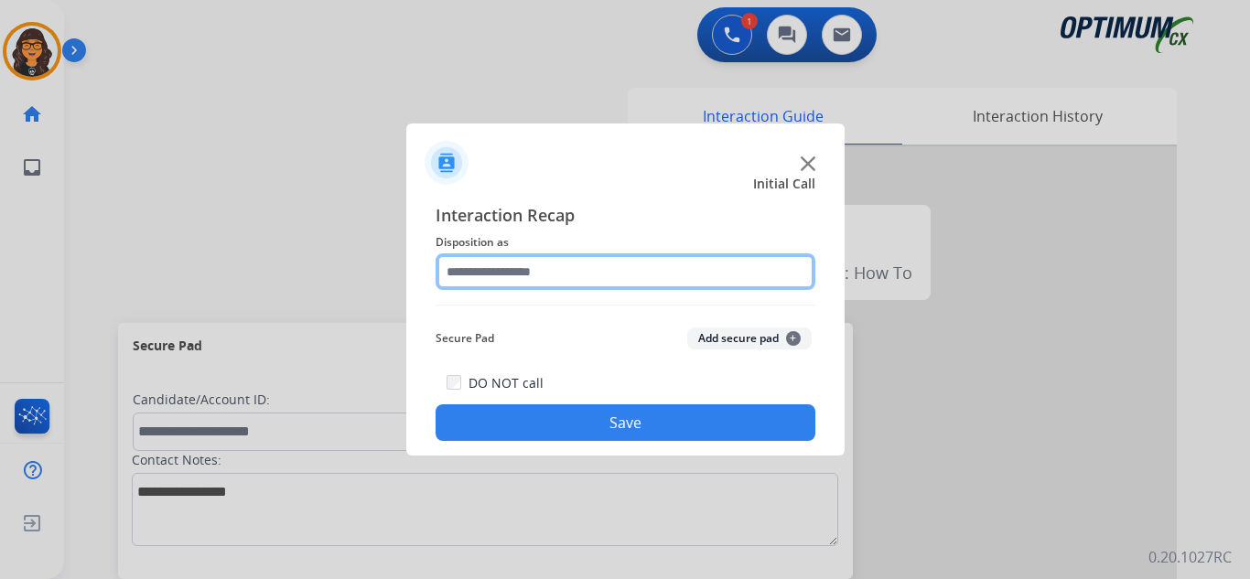
click at [517, 265] on input "text" at bounding box center [626, 271] width 380 height 37
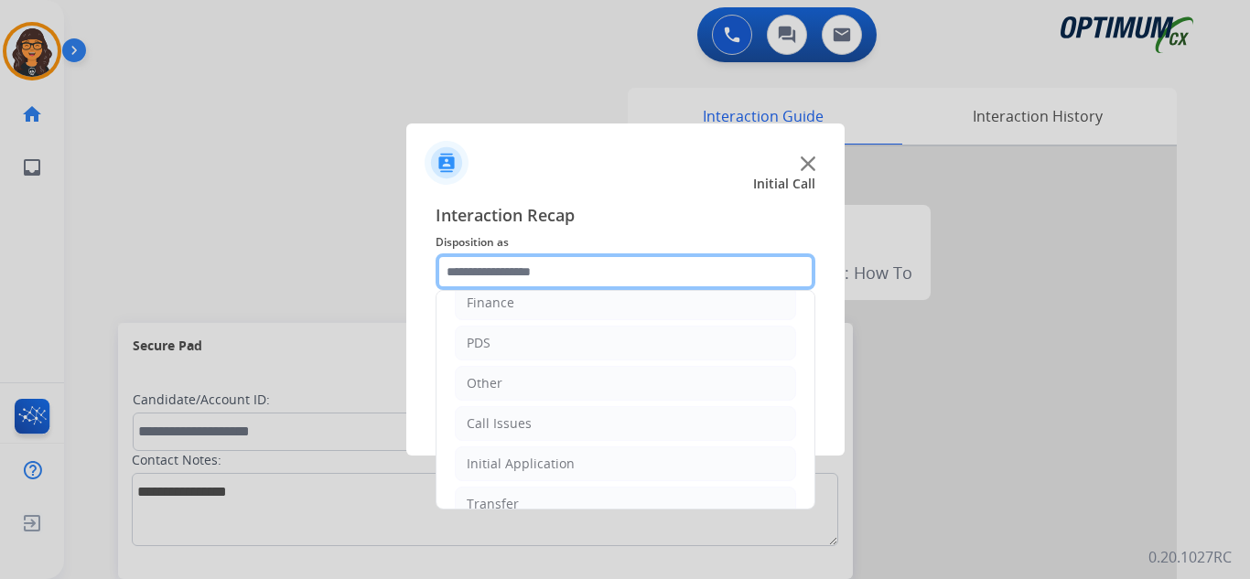
scroll to position [124, 0]
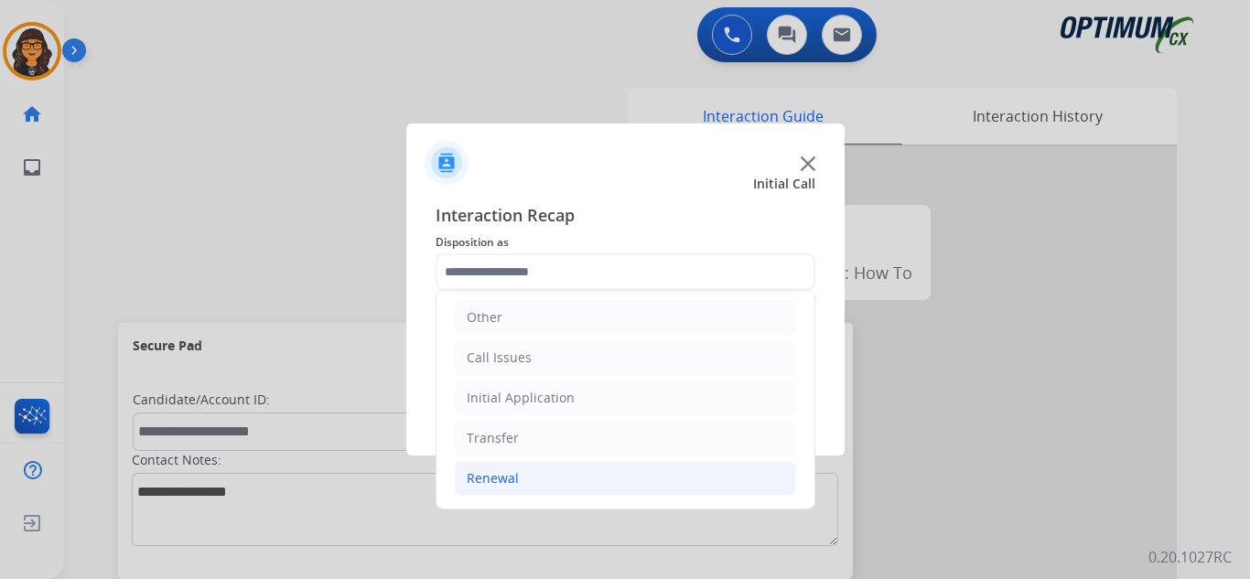
click at [510, 475] on div "Renewal" at bounding box center [493, 478] width 52 height 18
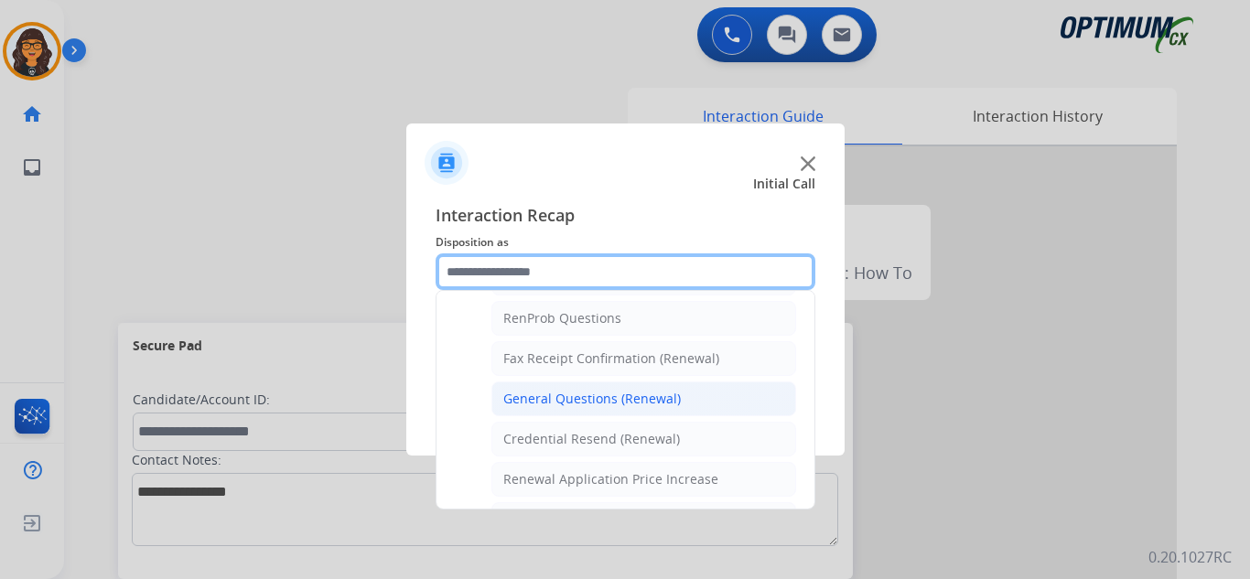
scroll to position [490, 0]
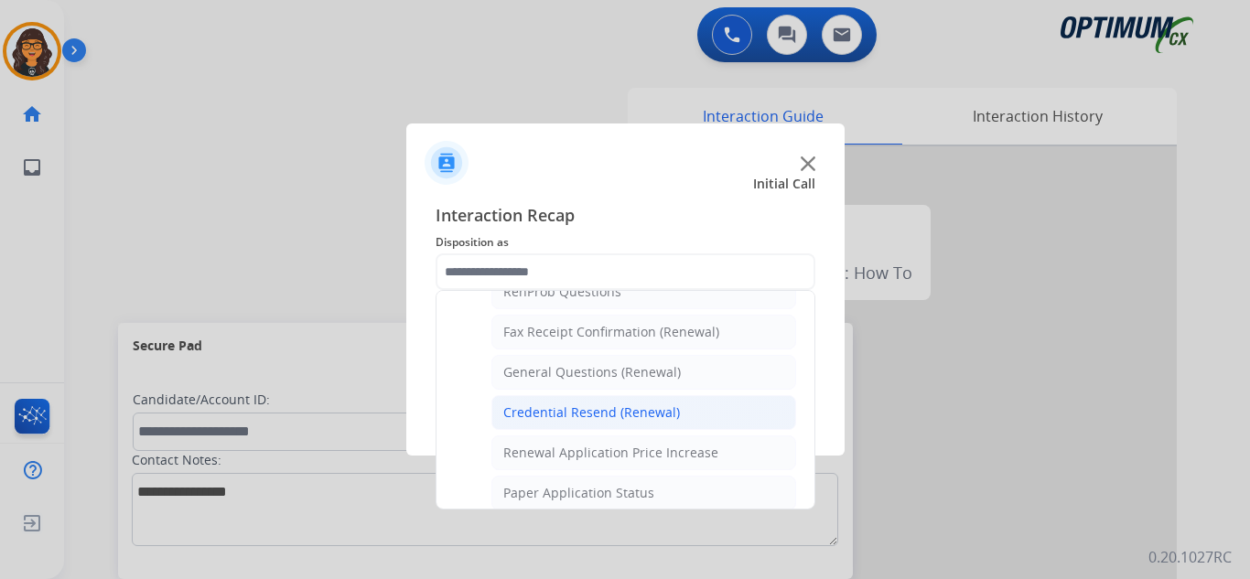
click at [577, 410] on div "Credential Resend (Renewal)" at bounding box center [591, 413] width 177 height 18
type input "**********"
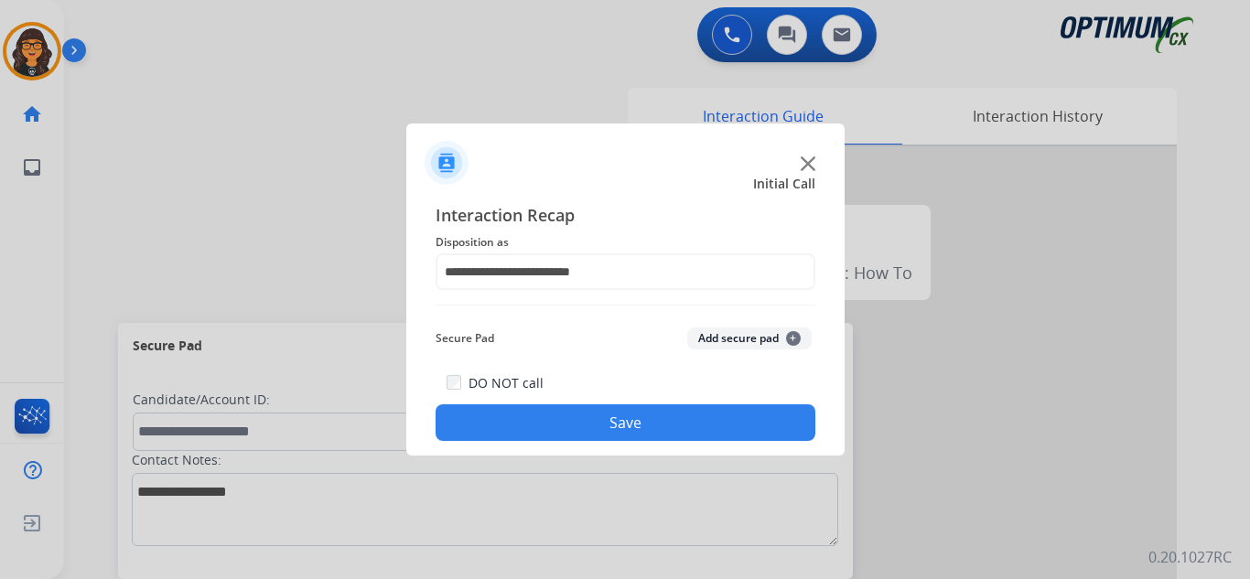
drag, startPoint x: 578, startPoint y: 405, endPoint x: 541, endPoint y: 371, distance: 50.5
click at [578, 406] on button "Save" at bounding box center [626, 422] width 380 height 37
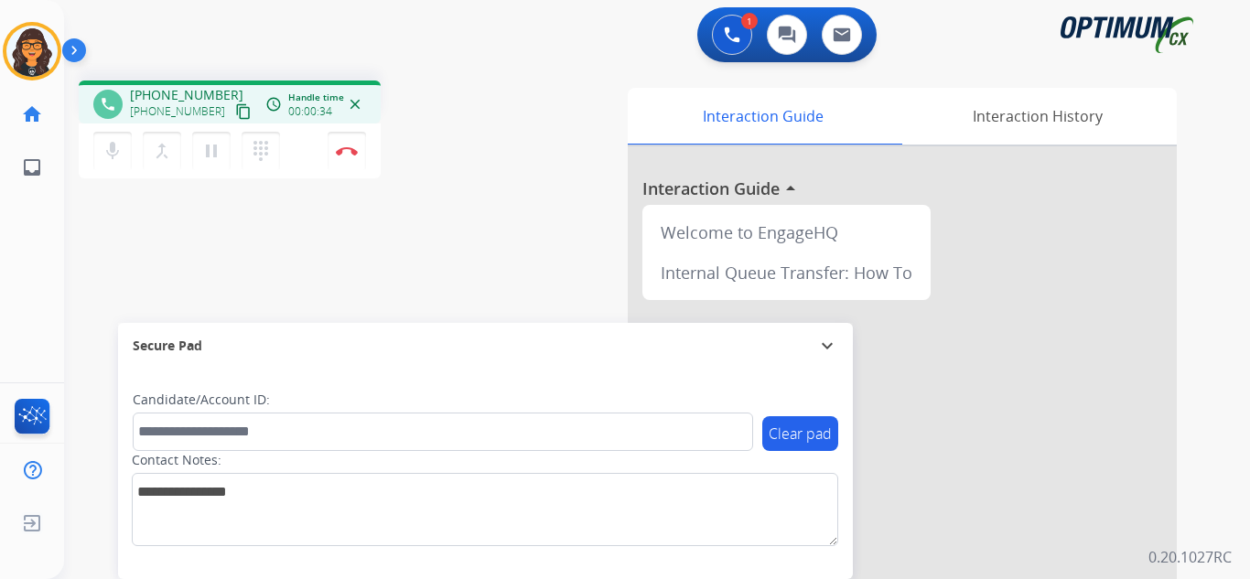
click at [235, 111] on mat-icon "content_copy" at bounding box center [243, 111] width 16 height 16
click at [345, 153] on img at bounding box center [347, 150] width 22 height 9
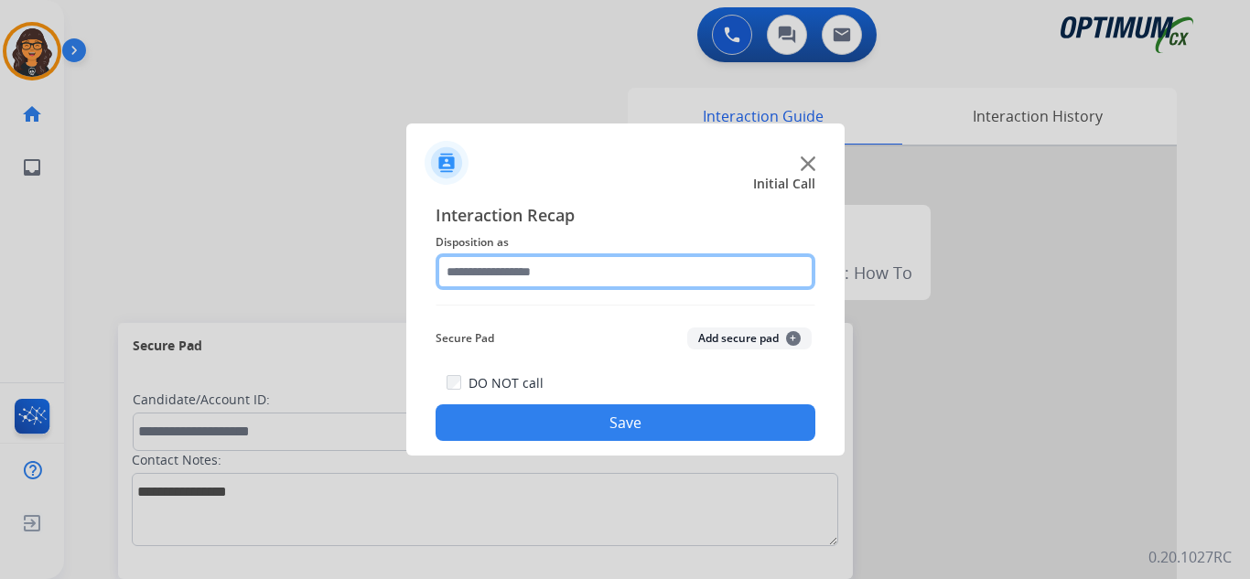
click at [482, 266] on input "text" at bounding box center [626, 271] width 380 height 37
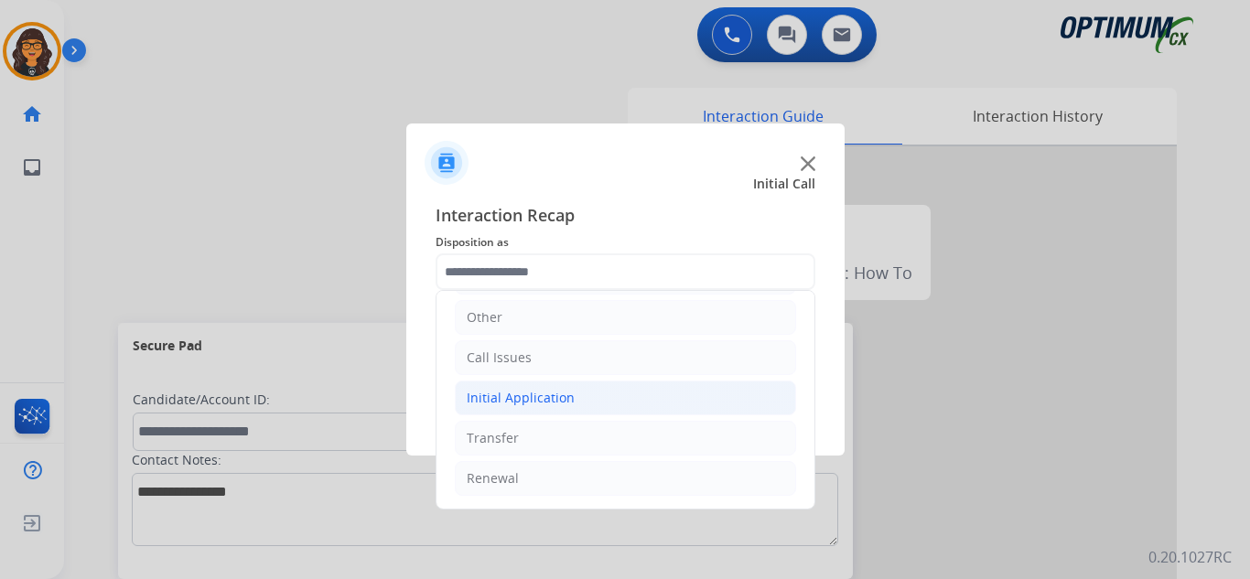
click at [523, 402] on div "Initial Application" at bounding box center [521, 398] width 108 height 18
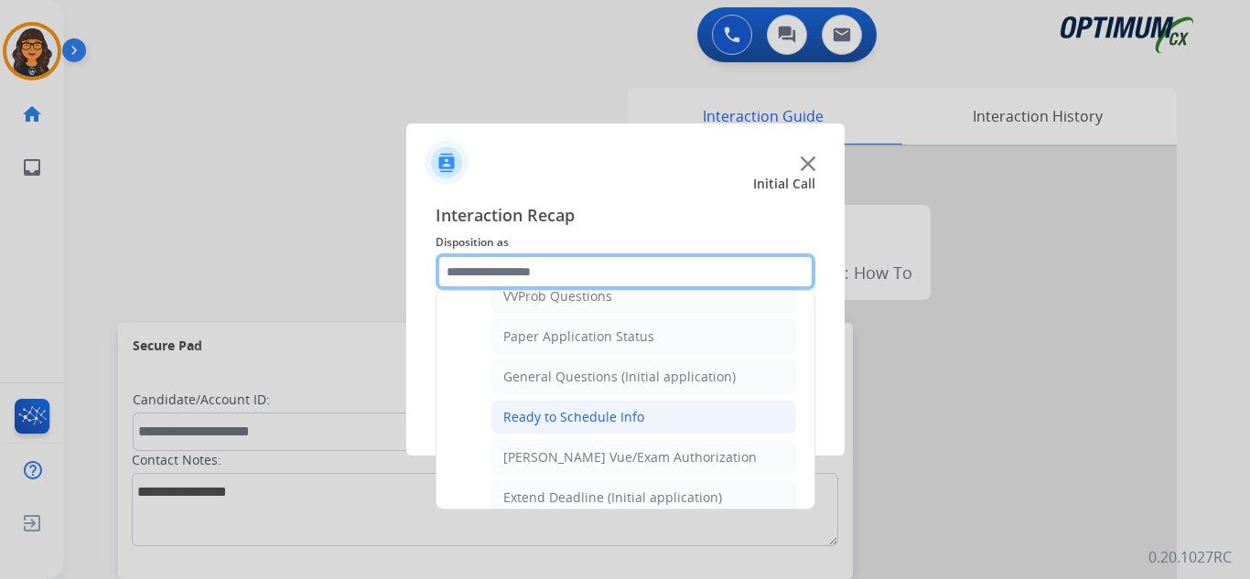
scroll to position [1039, 0]
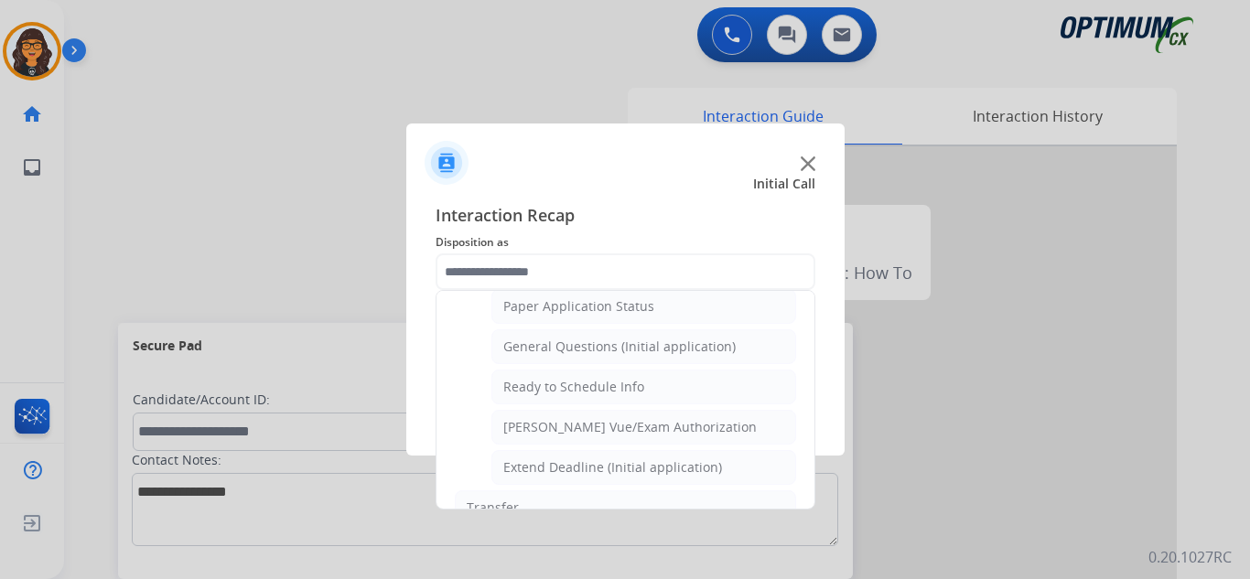
drag, startPoint x: 623, startPoint y: 354, endPoint x: 619, endPoint y: 375, distance: 21.4
click at [623, 355] on div "General Questions (Initial application)" at bounding box center [619, 347] width 232 height 18
type input "**********"
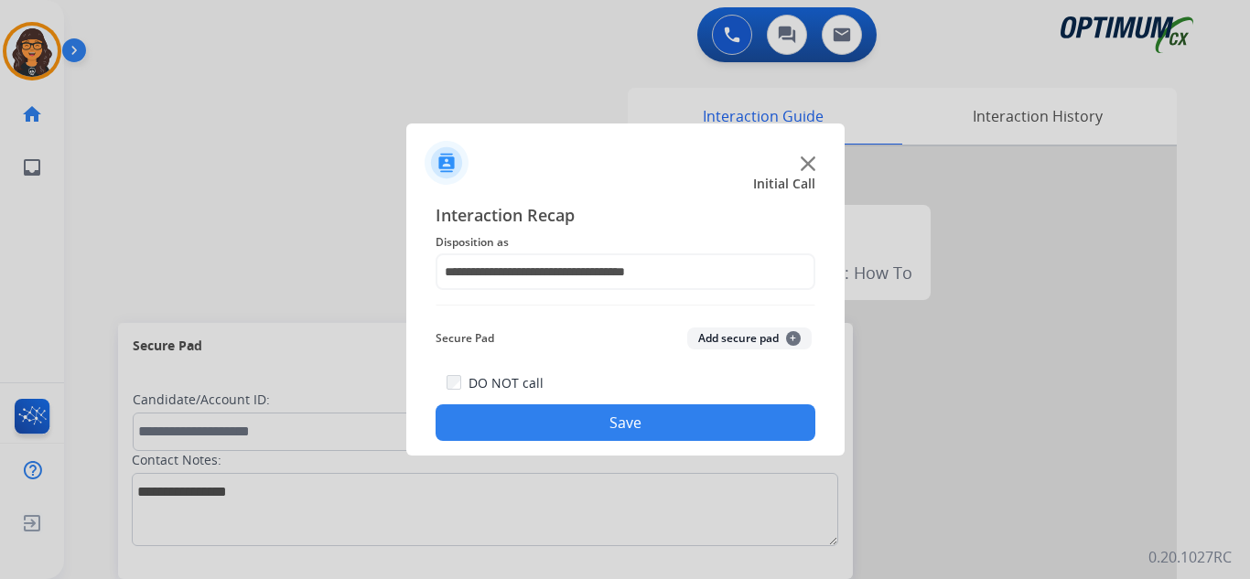
drag, startPoint x: 625, startPoint y: 409, endPoint x: 352, endPoint y: 199, distance: 343.9
click at [626, 410] on button "Save" at bounding box center [626, 422] width 380 height 37
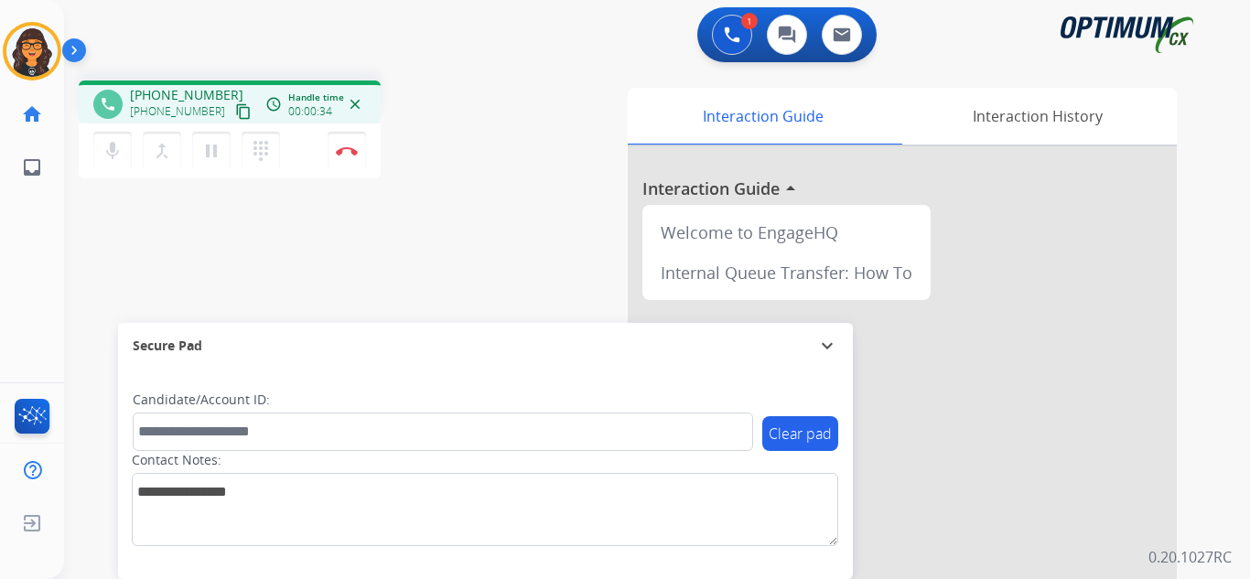
click at [235, 113] on mat-icon "content_copy" at bounding box center [243, 111] width 16 height 16
click at [346, 150] on img at bounding box center [347, 150] width 22 height 9
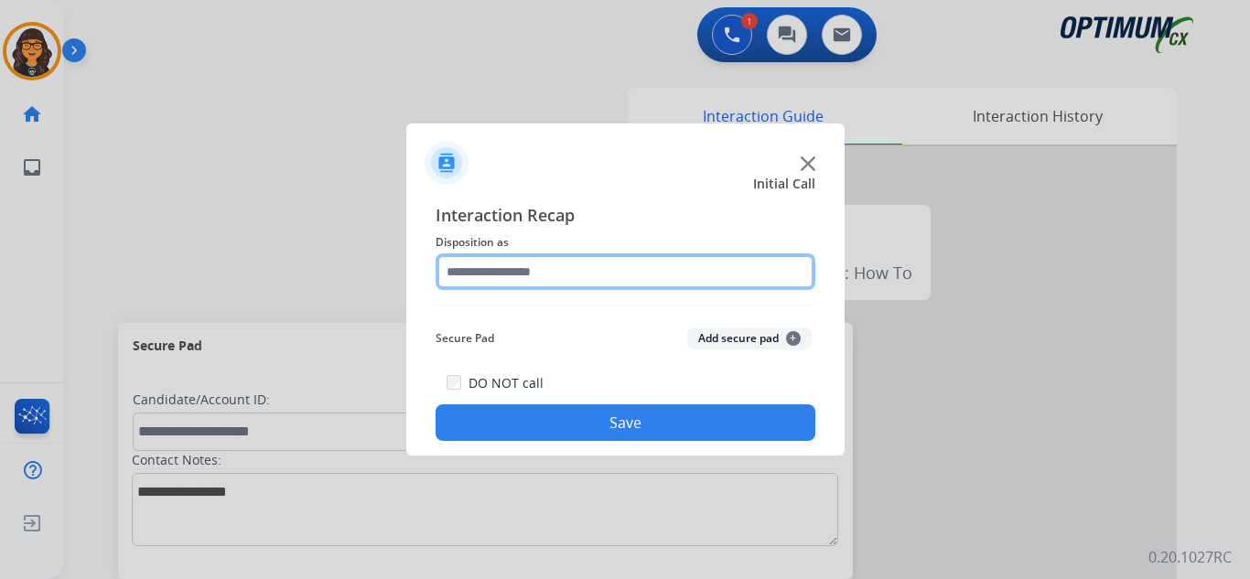
click at [539, 269] on input "text" at bounding box center [626, 271] width 380 height 37
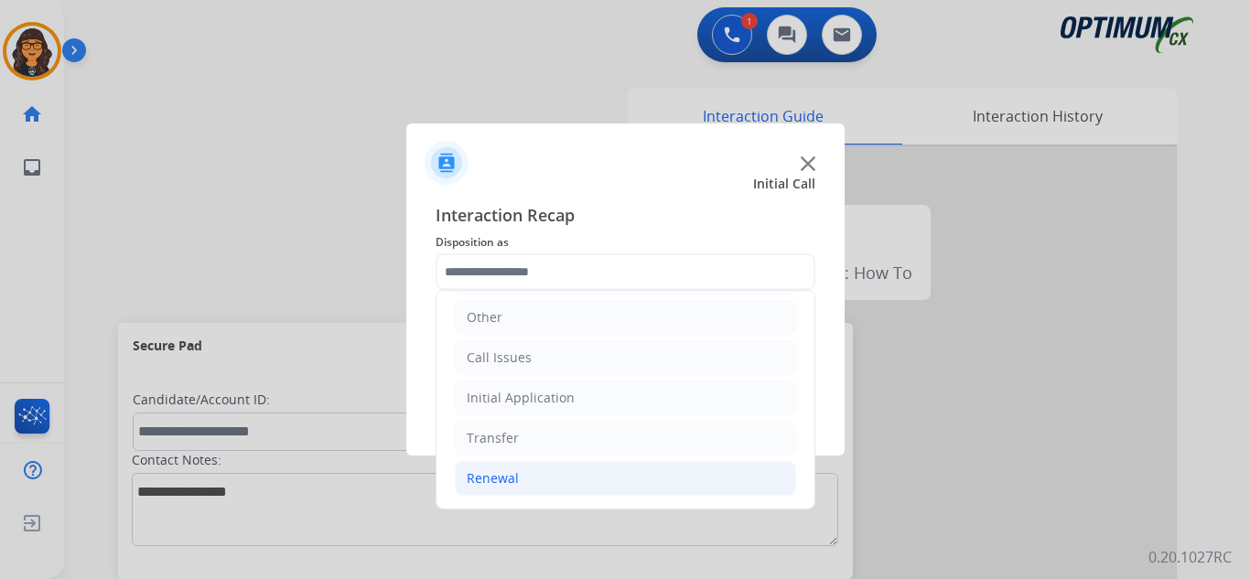
drag, startPoint x: 509, startPoint y: 475, endPoint x: 518, endPoint y: 472, distance: 9.6
click at [512, 476] on div "Renewal" at bounding box center [493, 478] width 52 height 18
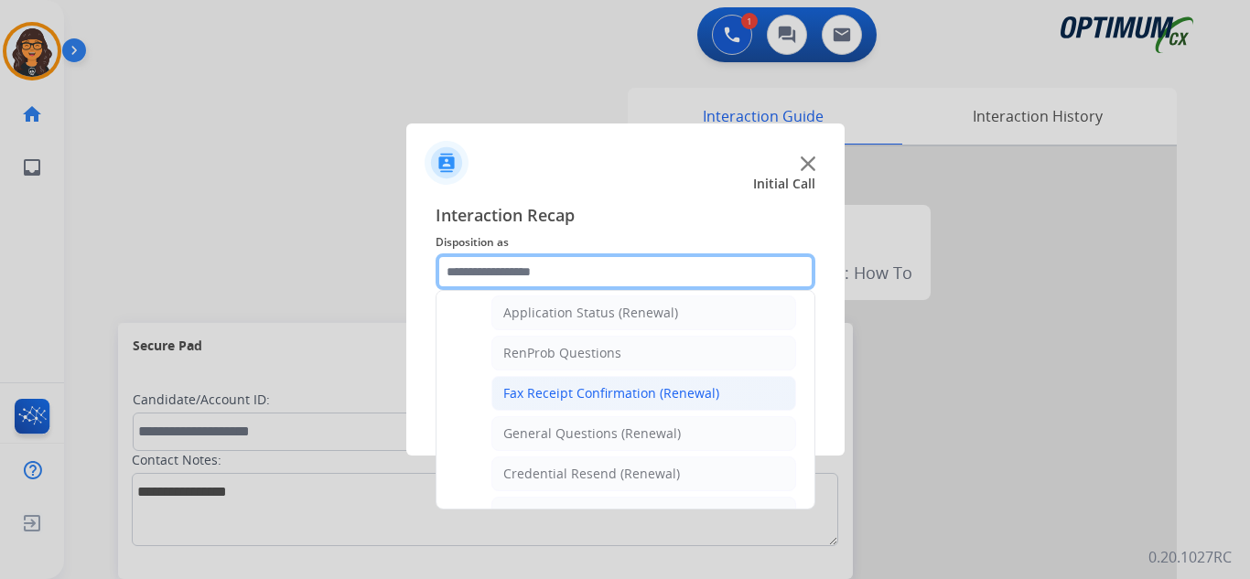
scroll to position [399, 0]
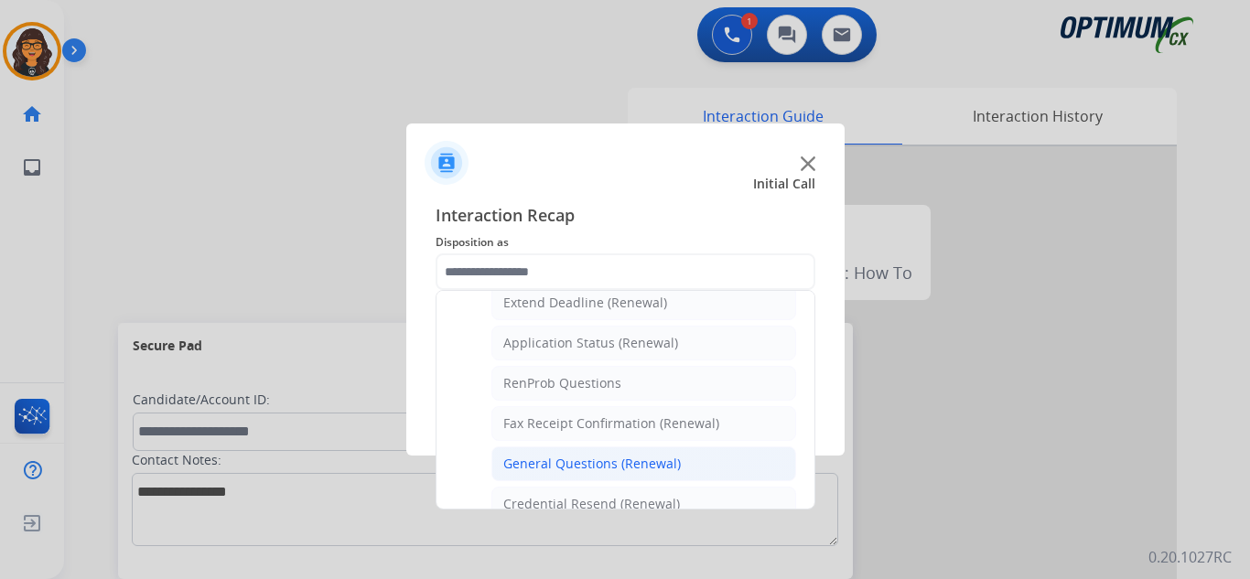
click at [594, 462] on div "General Questions (Renewal)" at bounding box center [592, 464] width 178 height 18
type input "**********"
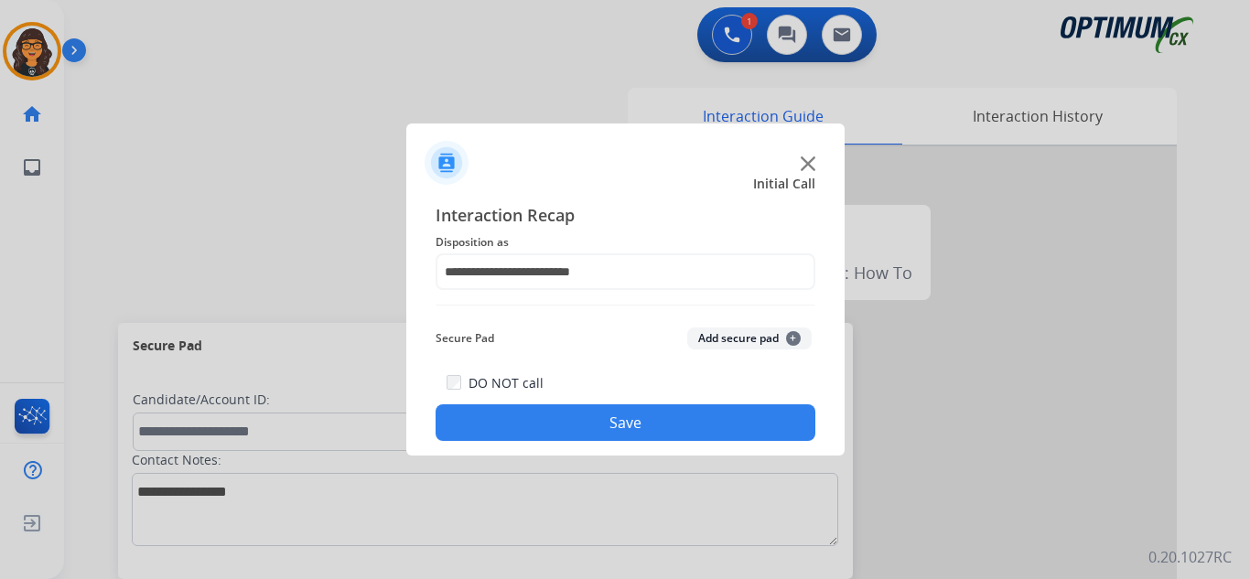
click at [598, 426] on button "Save" at bounding box center [626, 422] width 380 height 37
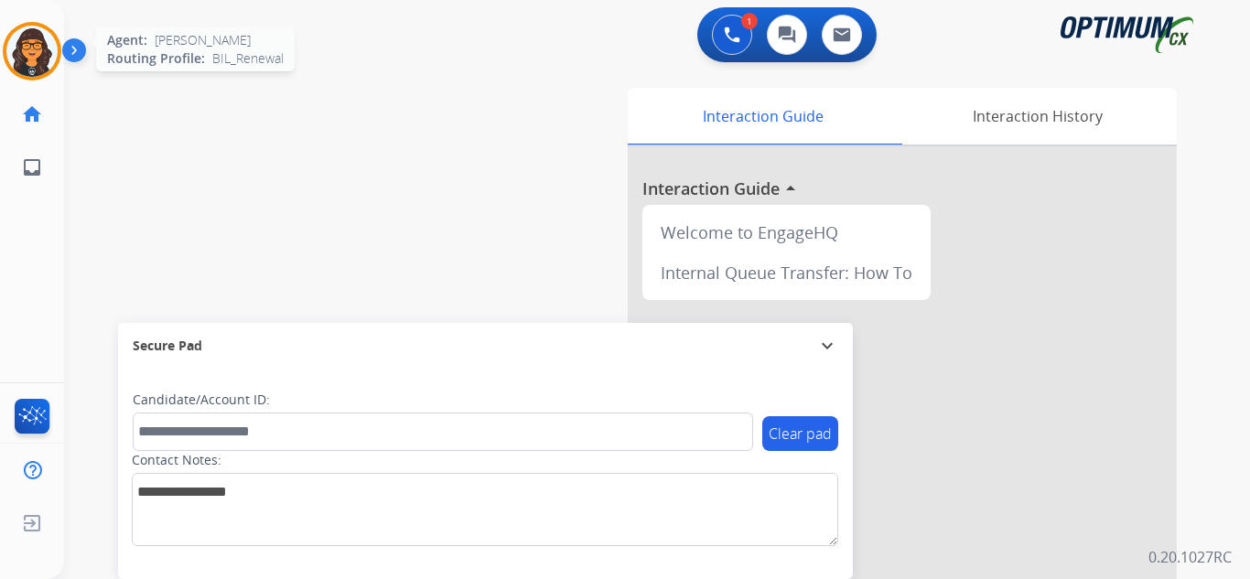
click at [25, 49] on img at bounding box center [31, 51] width 51 height 51
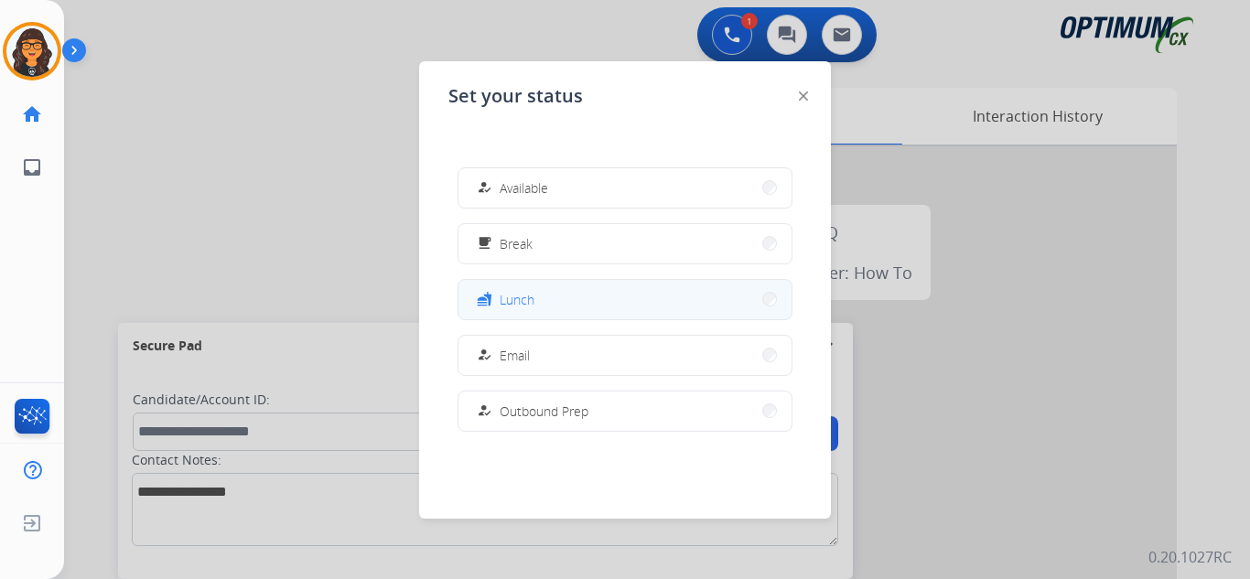
click at [499, 299] on div "fastfood" at bounding box center [486, 299] width 27 height 22
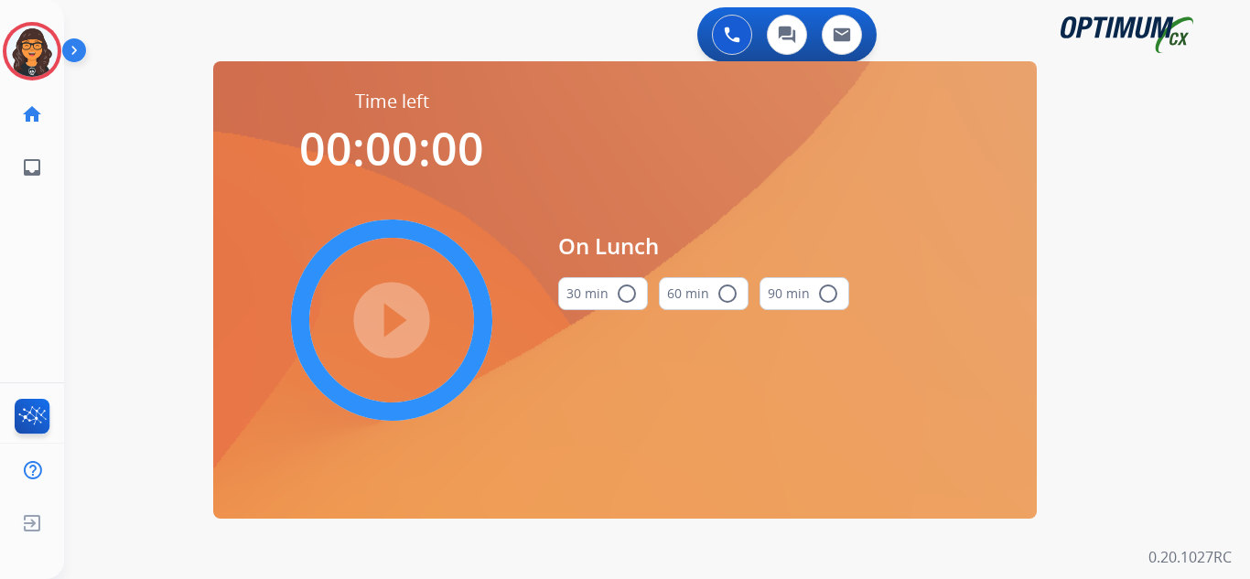
click at [611, 292] on button "30 min radio_button_unchecked" at bounding box center [603, 293] width 90 height 33
click at [393, 318] on mat-icon "play_circle_filled" at bounding box center [392, 320] width 22 height 22
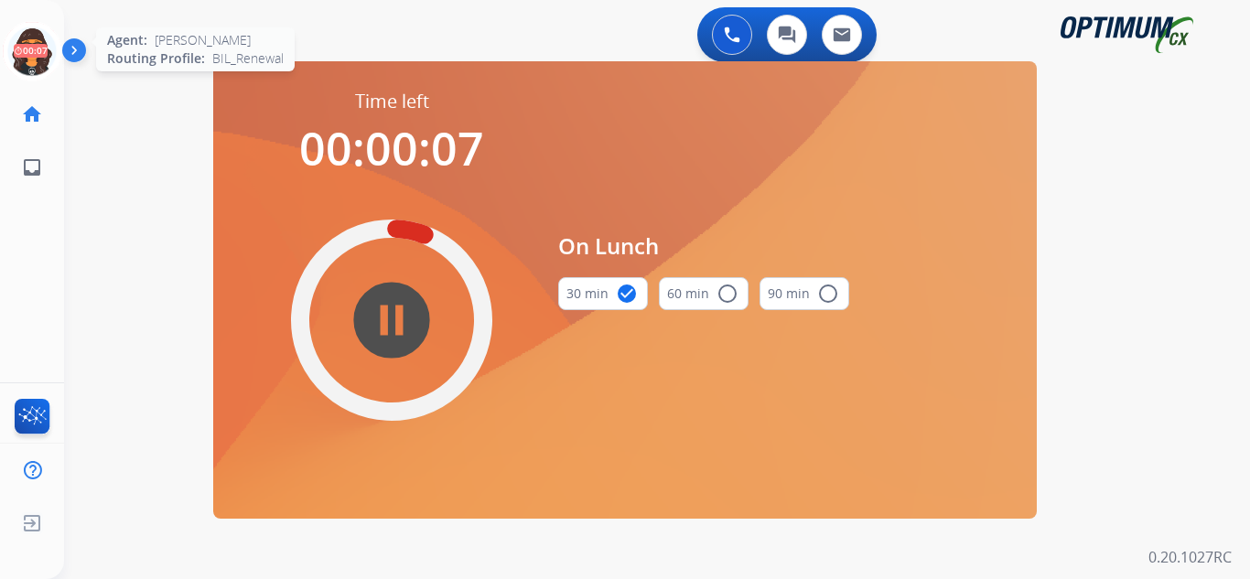
click at [35, 42] on icon at bounding box center [32, 51] width 59 height 59
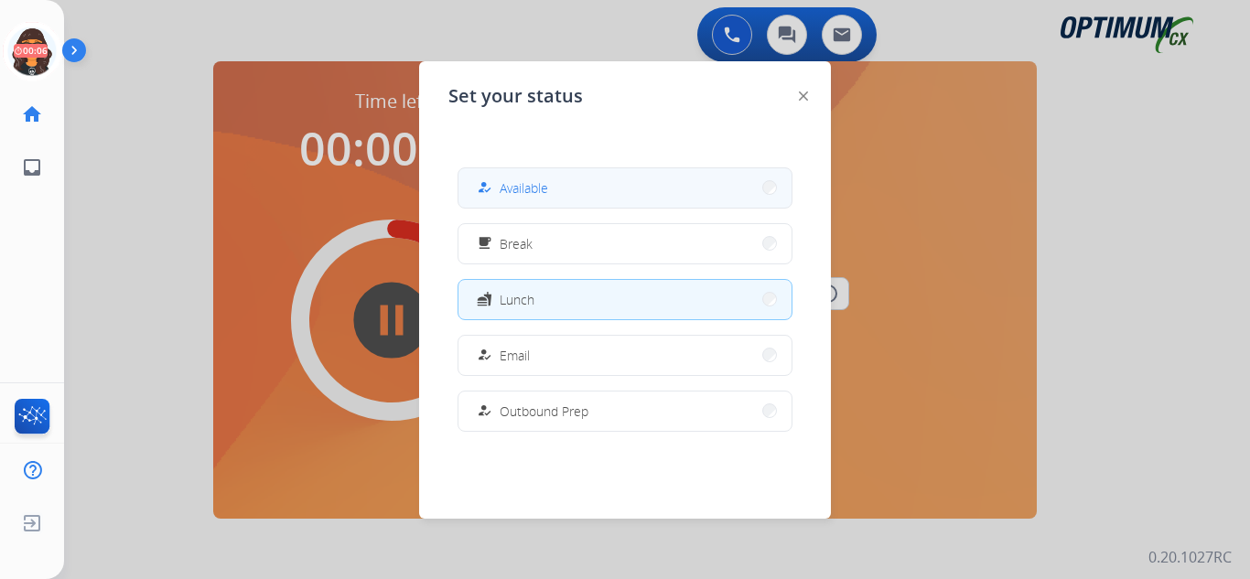
click at [532, 179] on span "Available" at bounding box center [524, 187] width 48 height 19
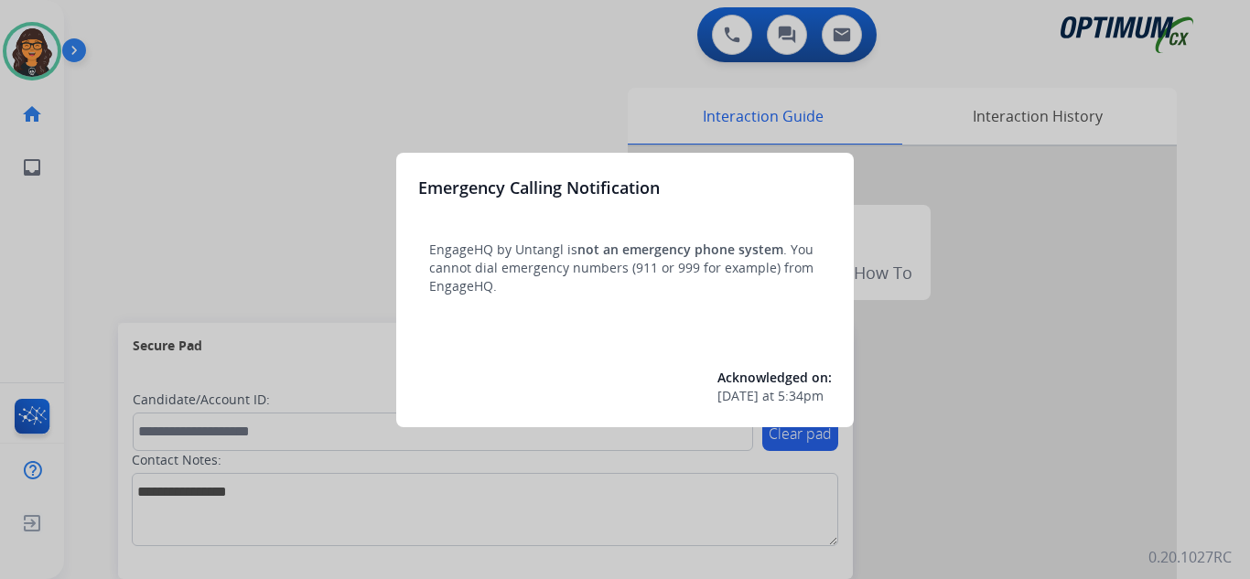
click at [84, 23] on div at bounding box center [625, 289] width 1250 height 579
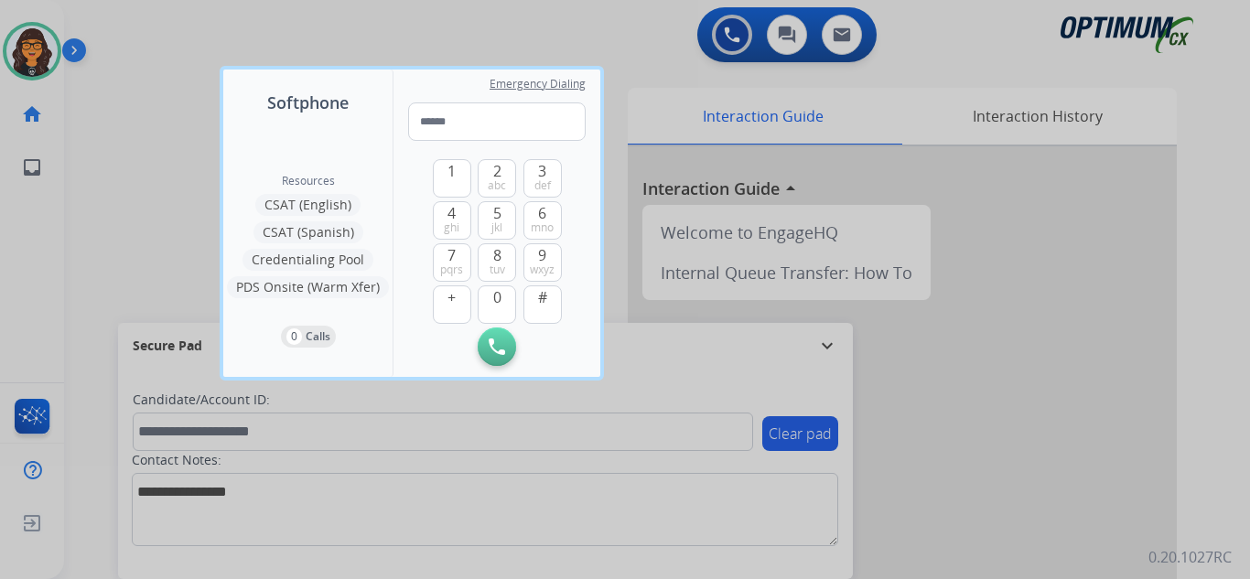
click at [104, 21] on div at bounding box center [625, 289] width 1250 height 579
